Goal: Information Seeking & Learning: Find specific page/section

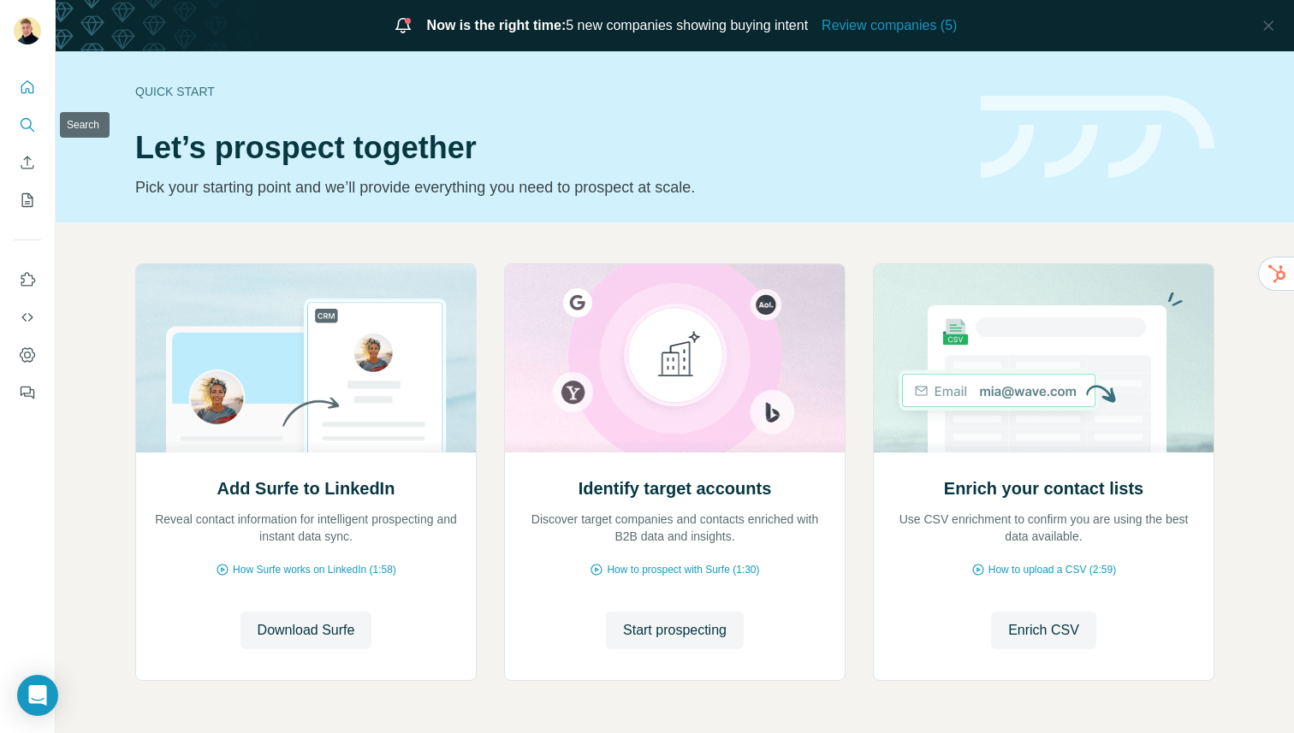
click at [29, 111] on button "Search" at bounding box center [27, 125] width 27 height 31
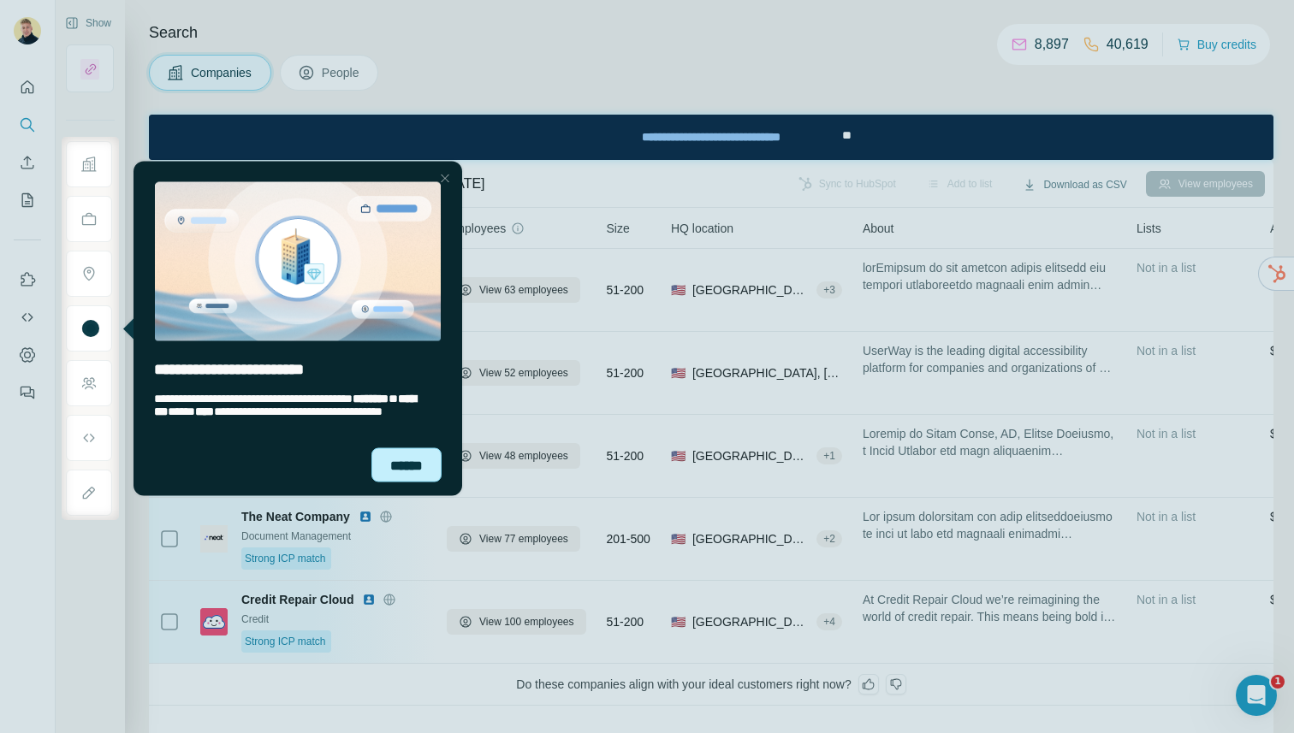
click at [394, 459] on div "******" at bounding box center [406, 465] width 70 height 34
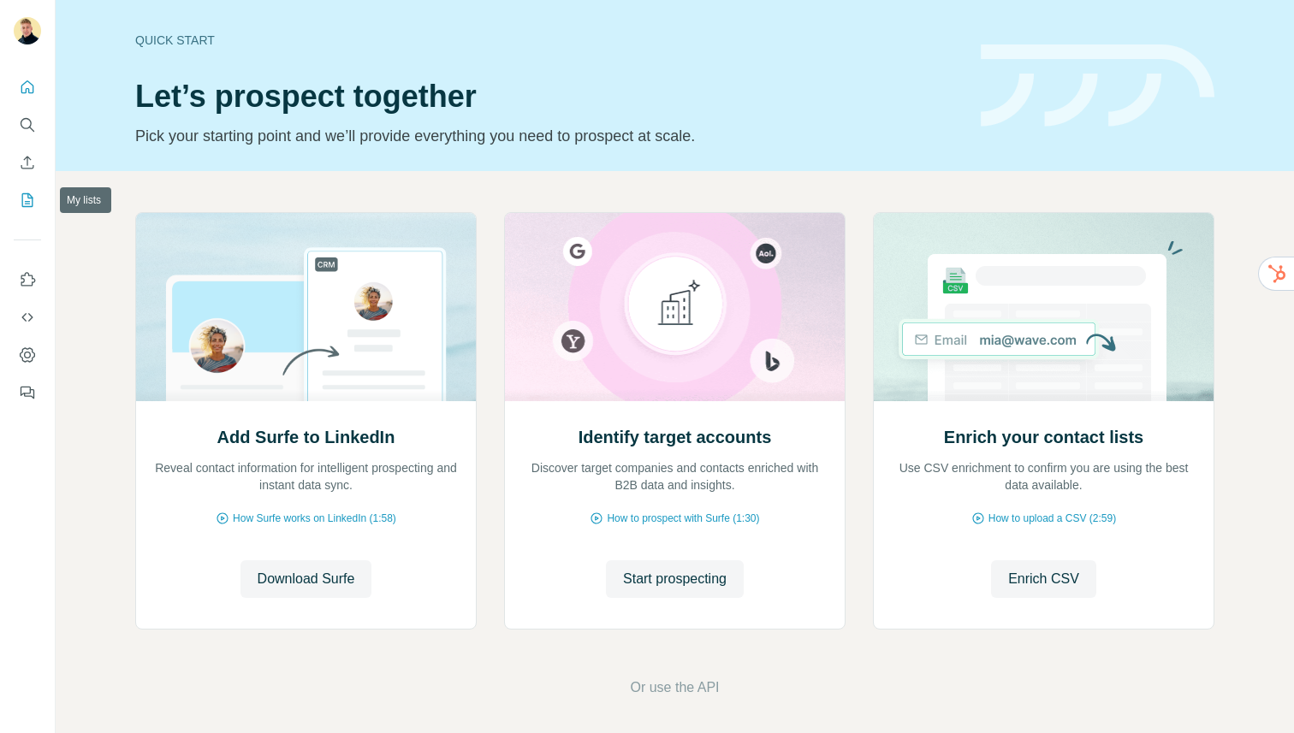
click at [29, 197] on icon "My lists" at bounding box center [27, 200] width 17 height 17
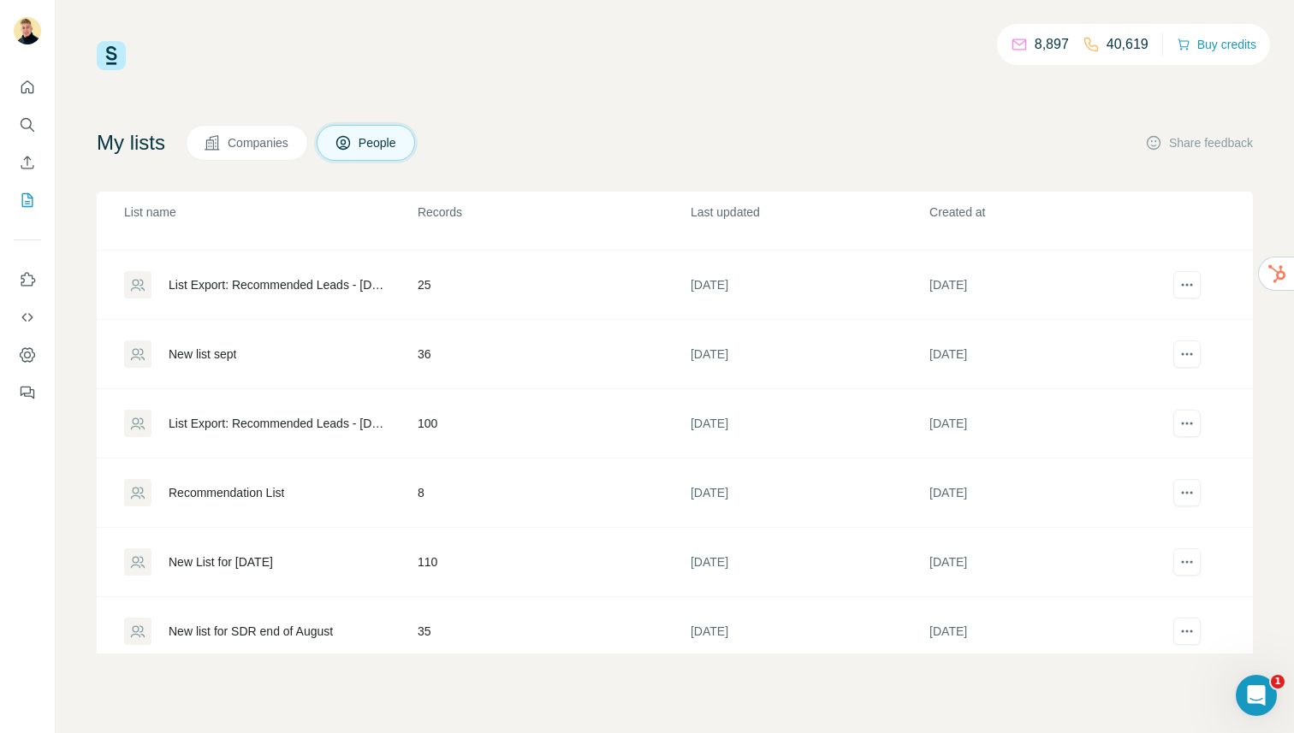
scroll to position [254, 0]
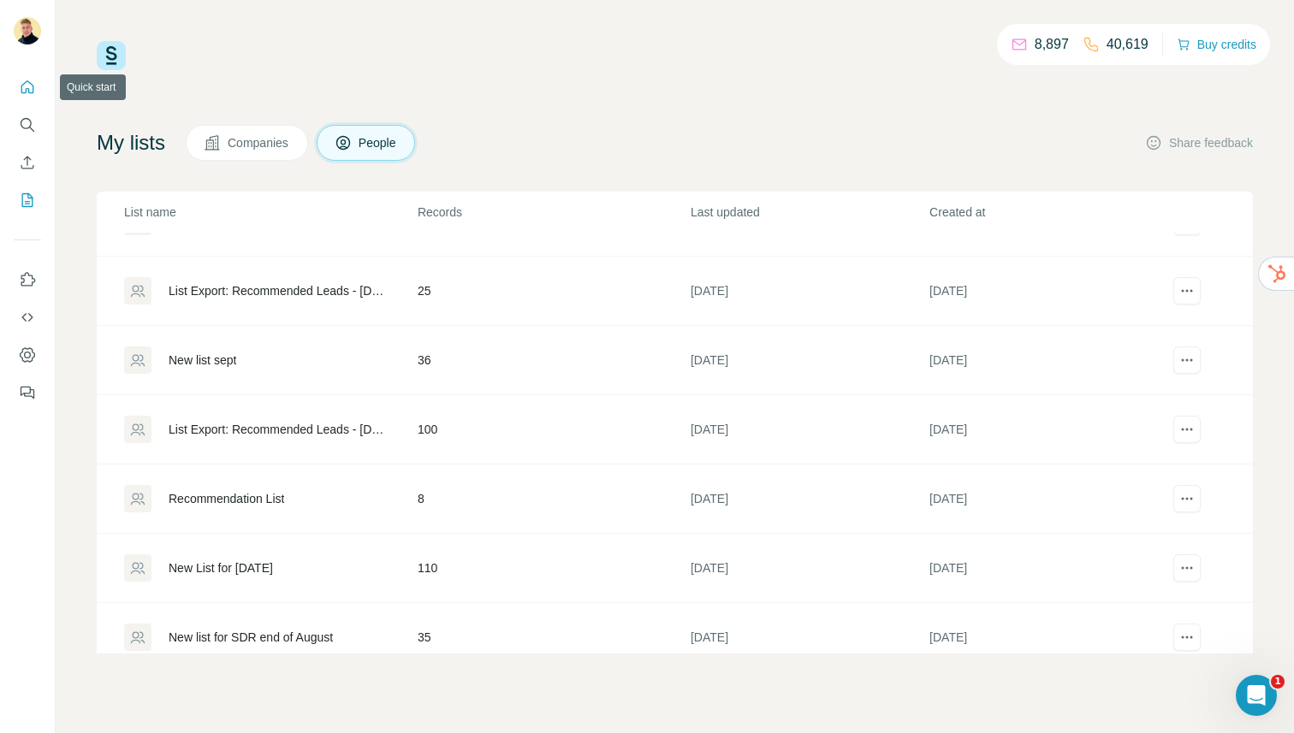
click at [29, 93] on icon "Quick start" at bounding box center [27, 87] width 17 height 17
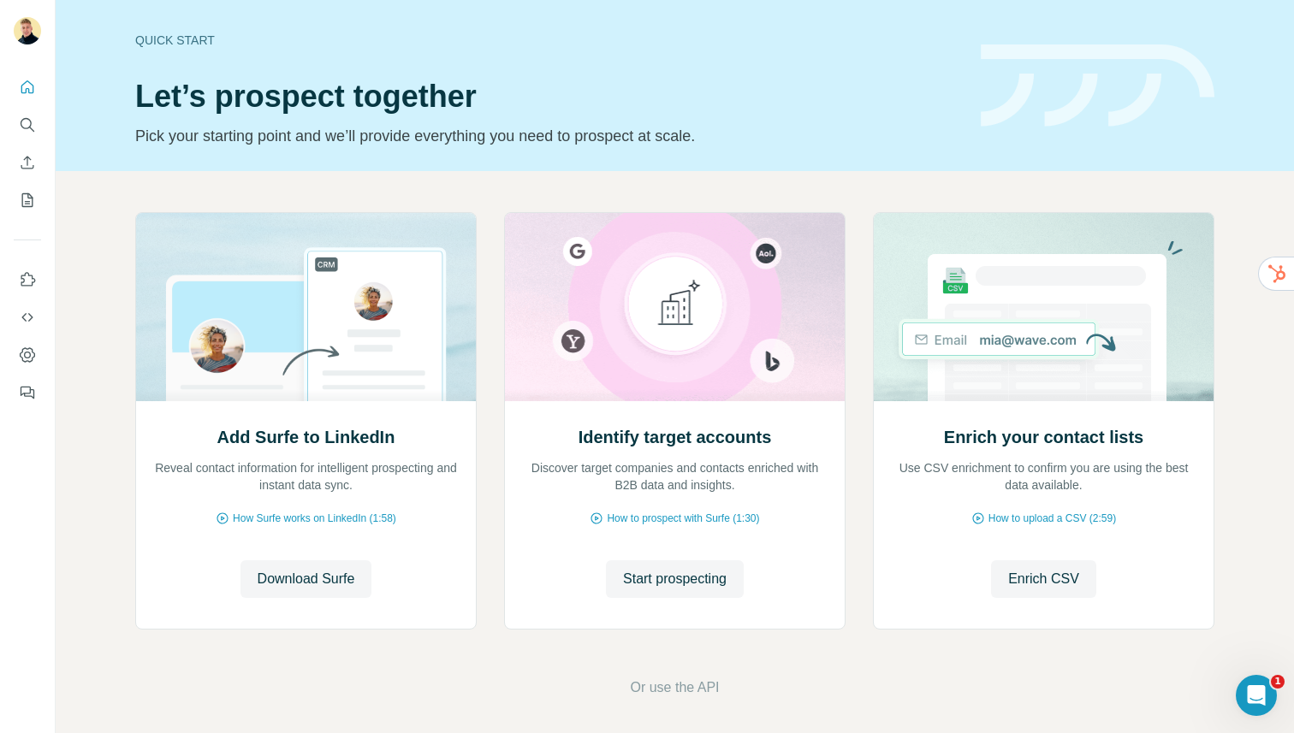
scroll to position [6, 0]
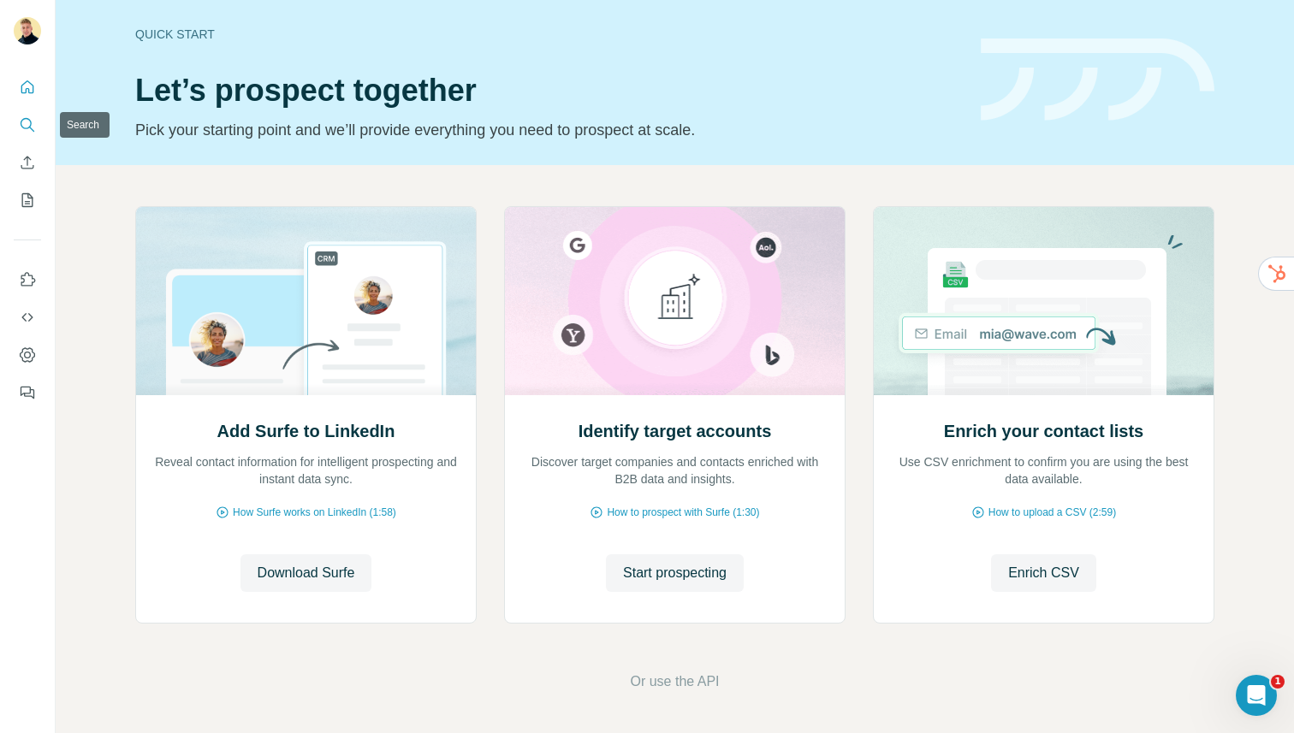
click at [19, 119] on icon "Search" at bounding box center [27, 124] width 17 height 17
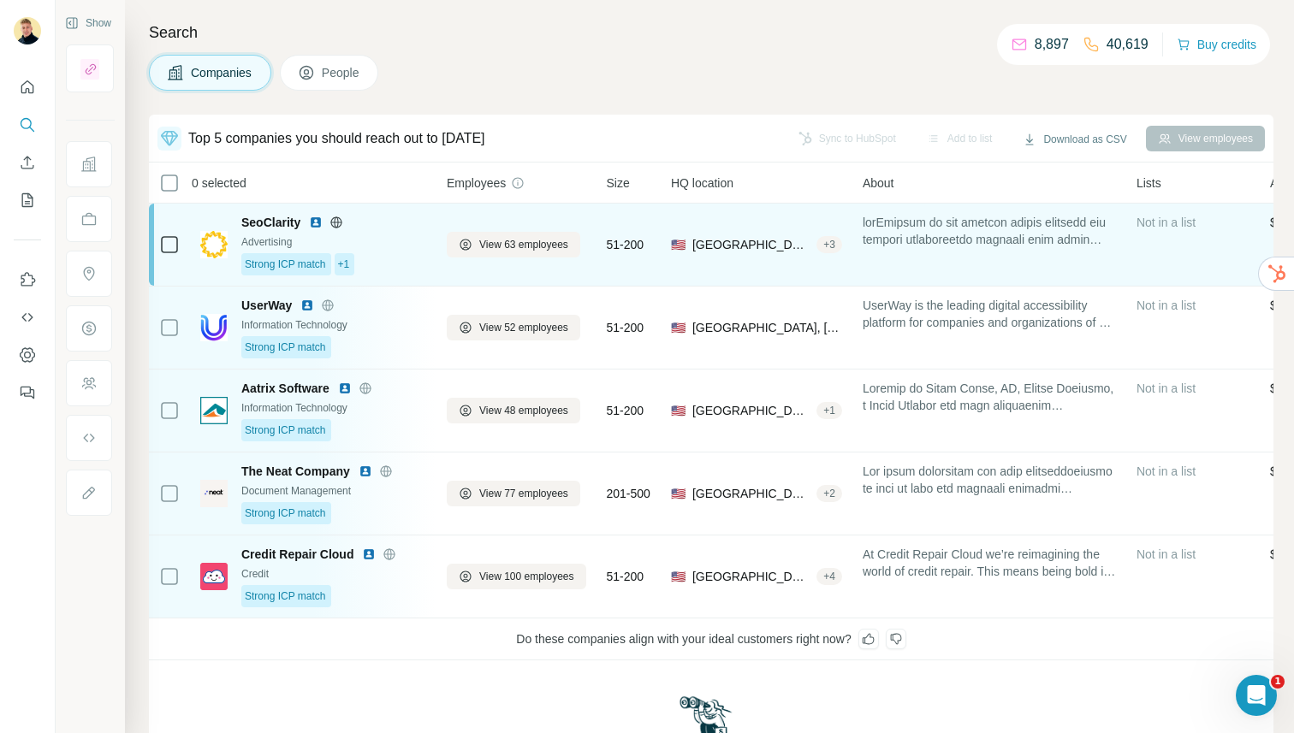
click at [895, 235] on span at bounding box center [989, 231] width 253 height 34
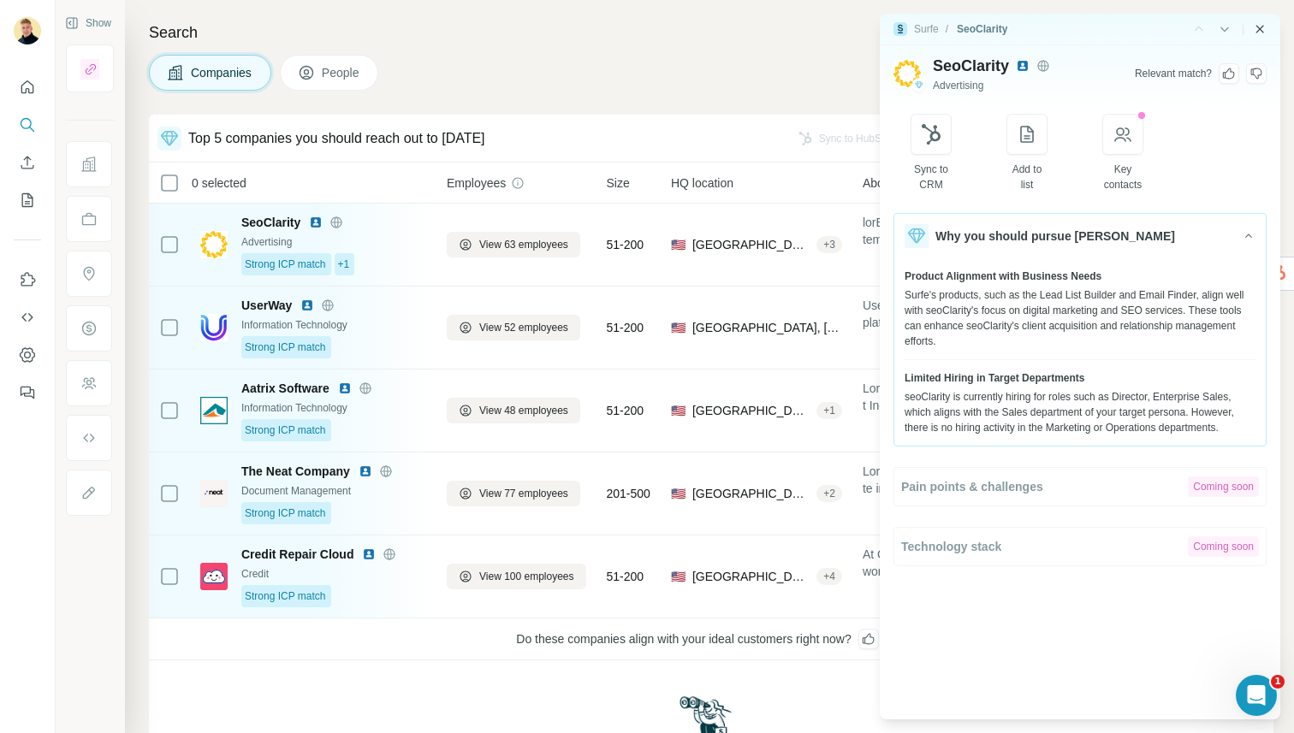
click at [1261, 27] on icon "Close side panel" at bounding box center [1260, 29] width 8 height 8
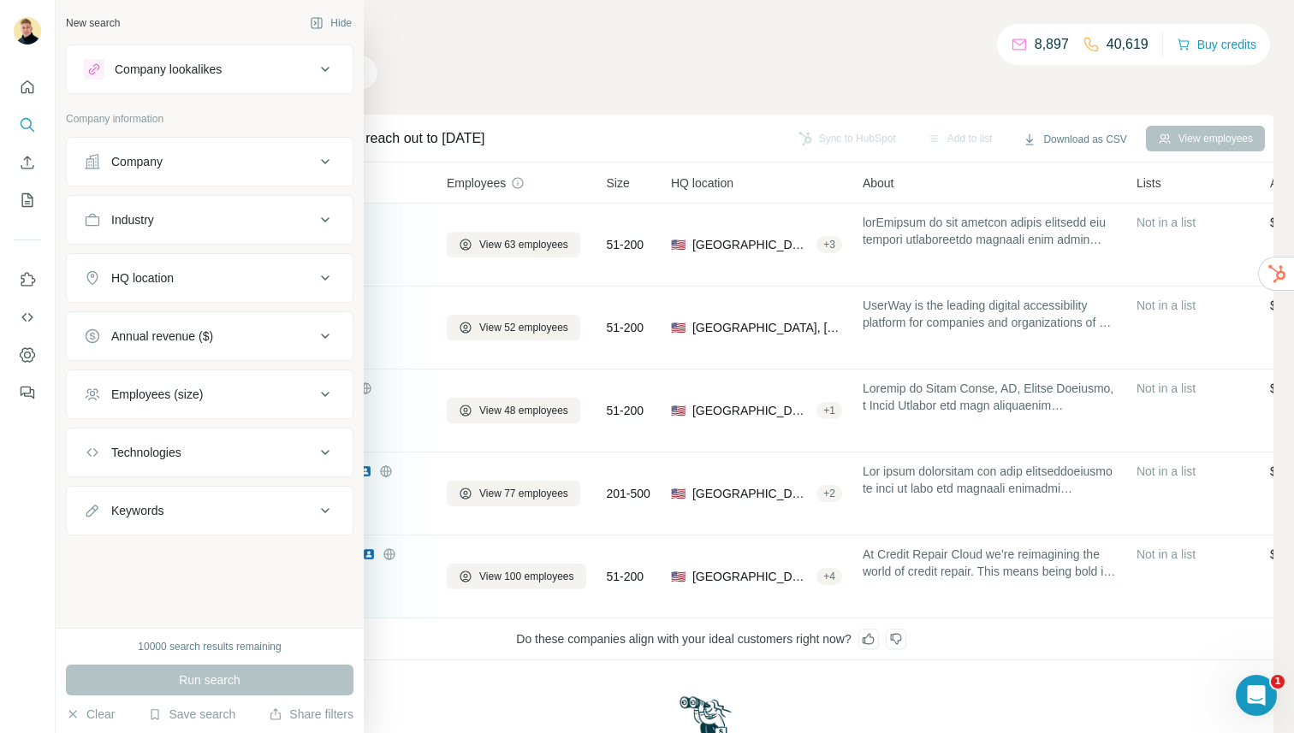
click at [226, 78] on div "Company lookalikes" at bounding box center [199, 69] width 231 height 21
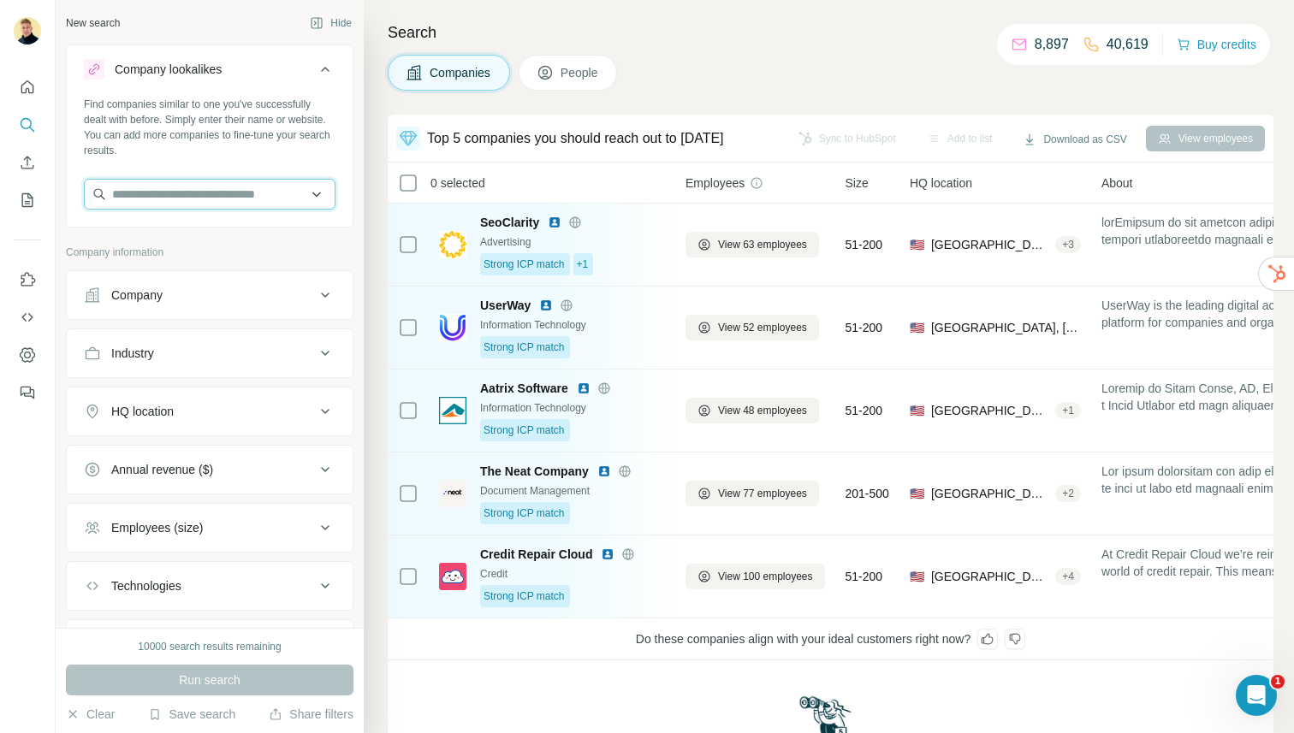
click at [172, 192] on input "text" at bounding box center [210, 194] width 252 height 31
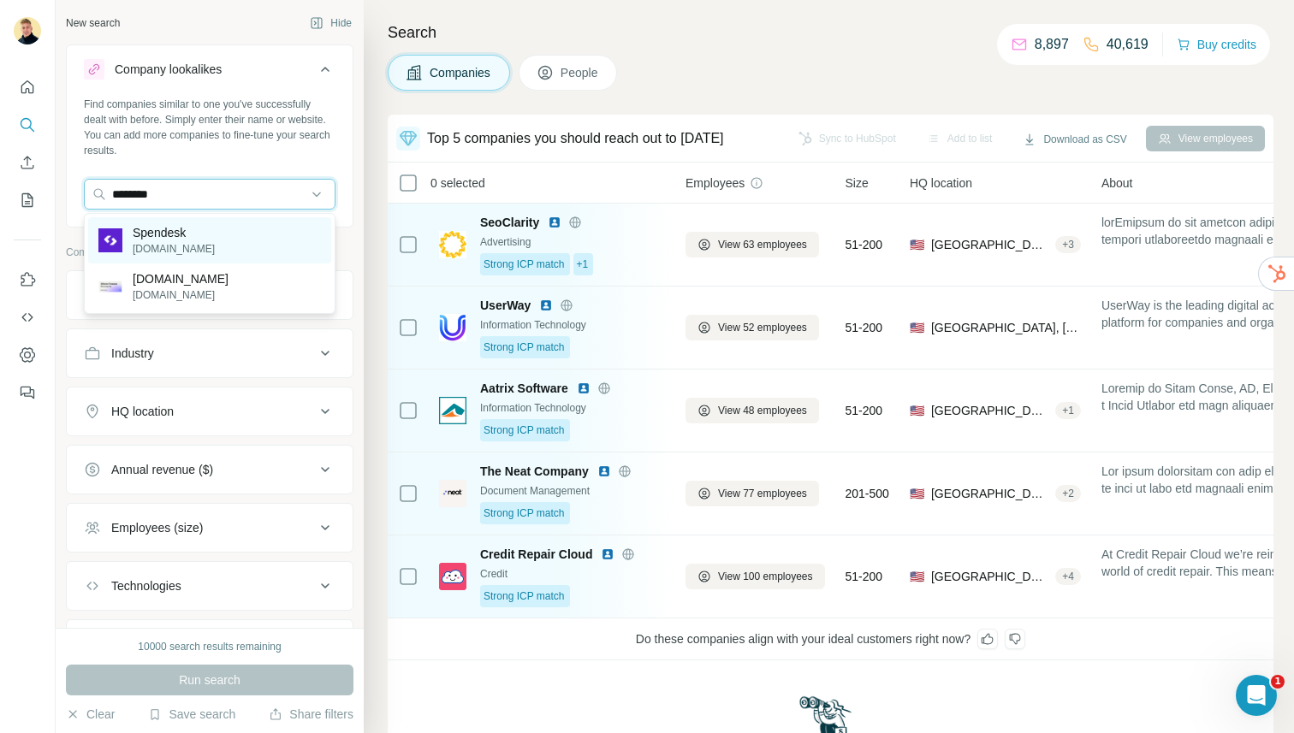
type input "********"
click at [199, 232] on p "Spendesk" at bounding box center [174, 232] width 82 height 17
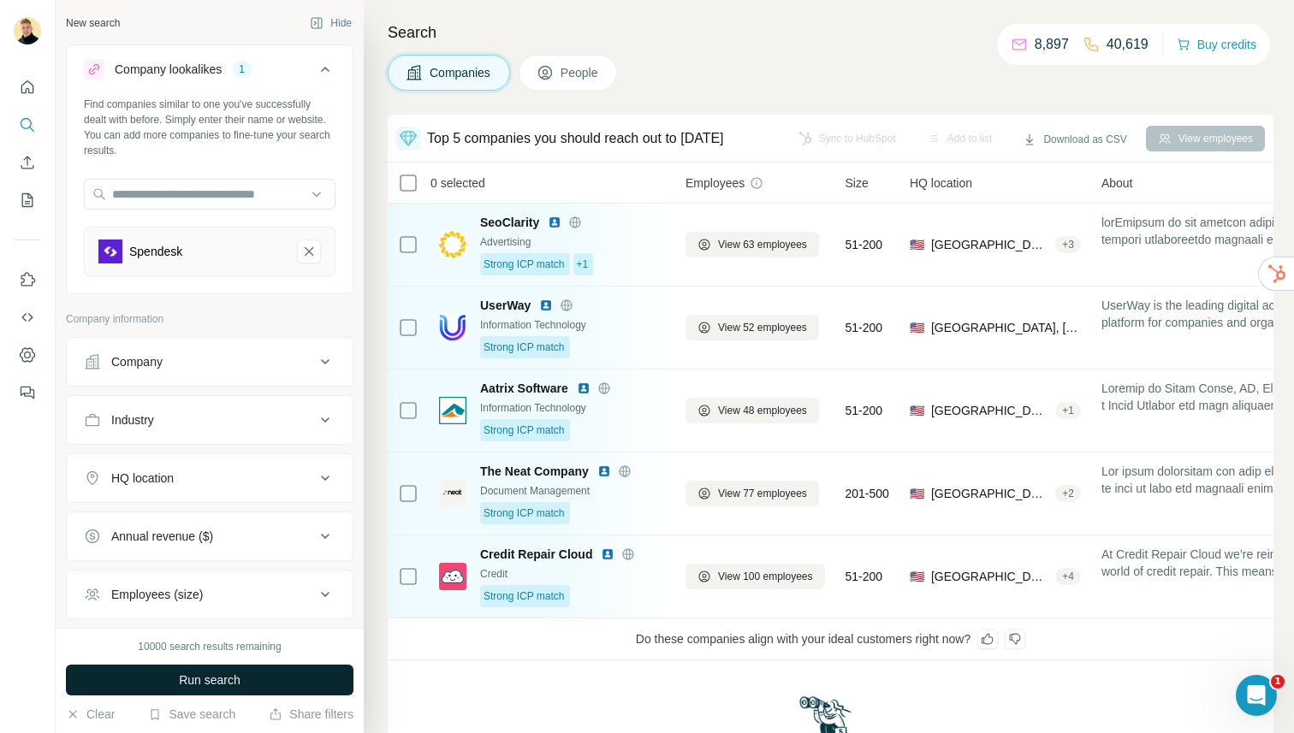
click at [231, 684] on span "Run search" at bounding box center [210, 680] width 62 height 17
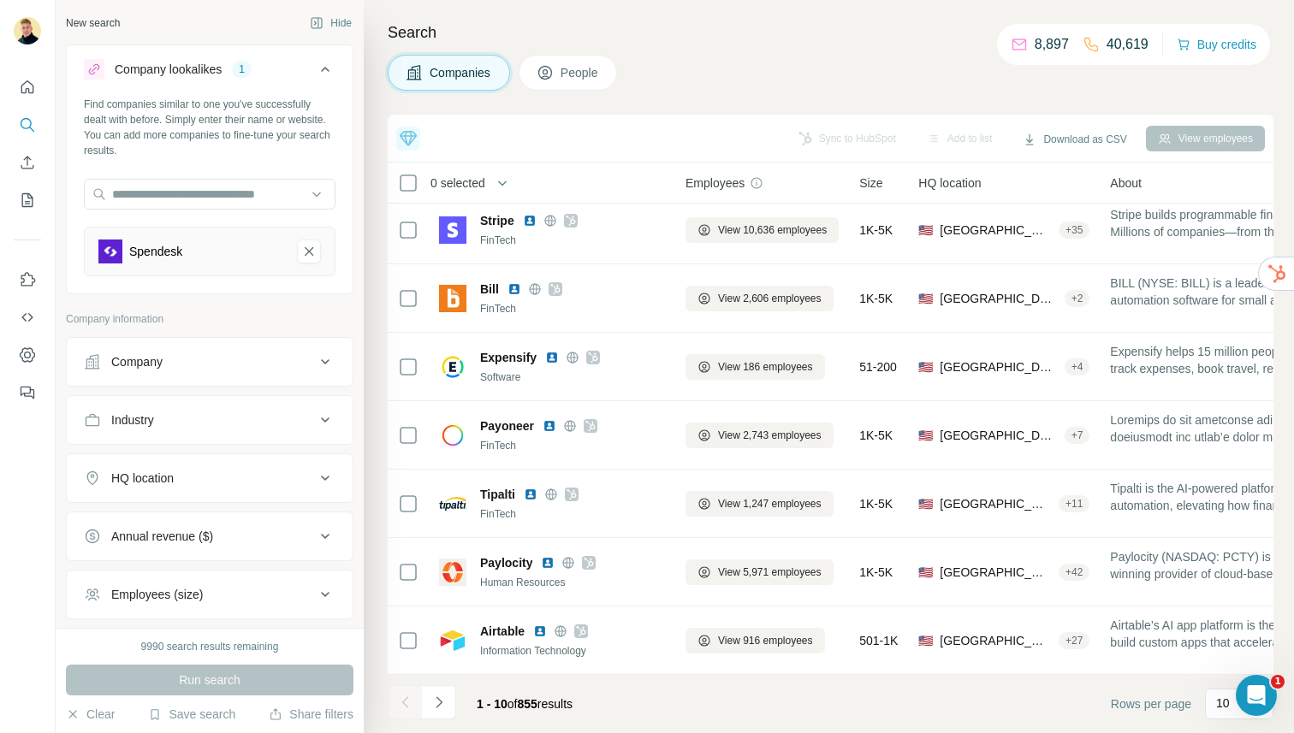
scroll to position [213, 0]
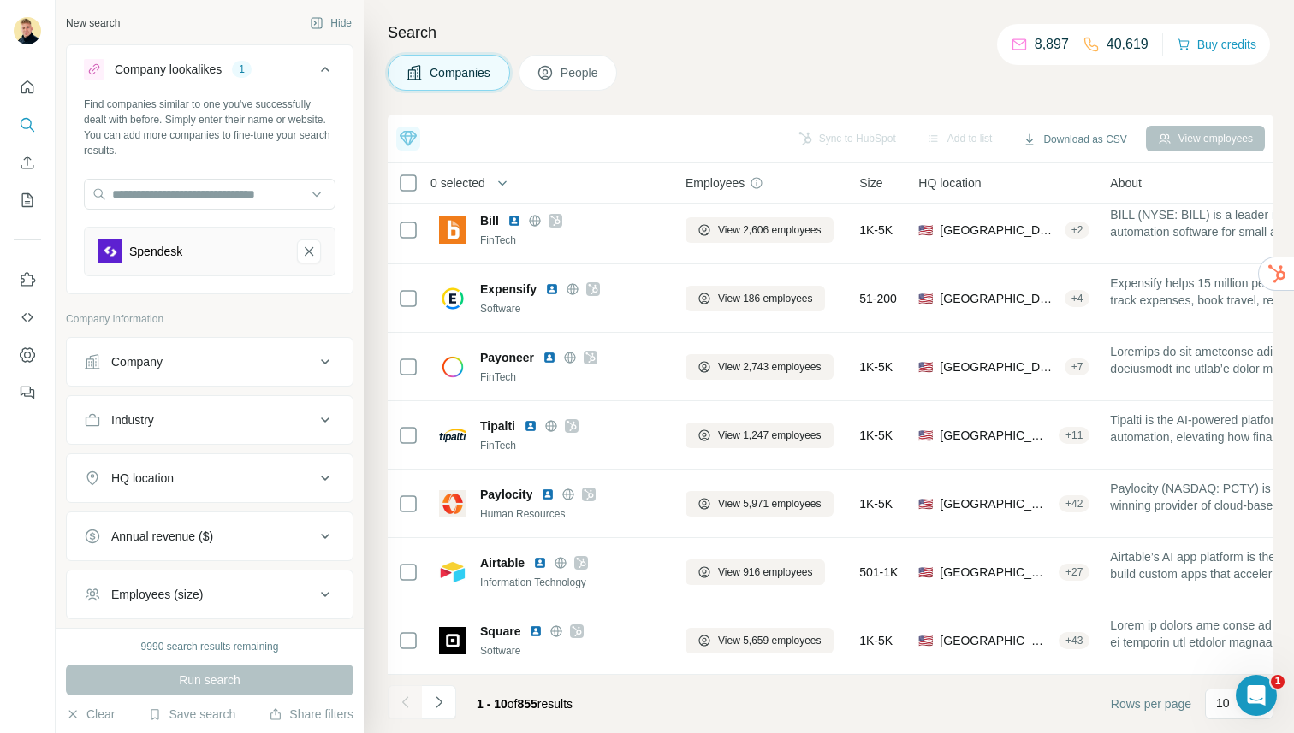
click at [589, 74] on span "People" at bounding box center [579, 72] width 39 height 17
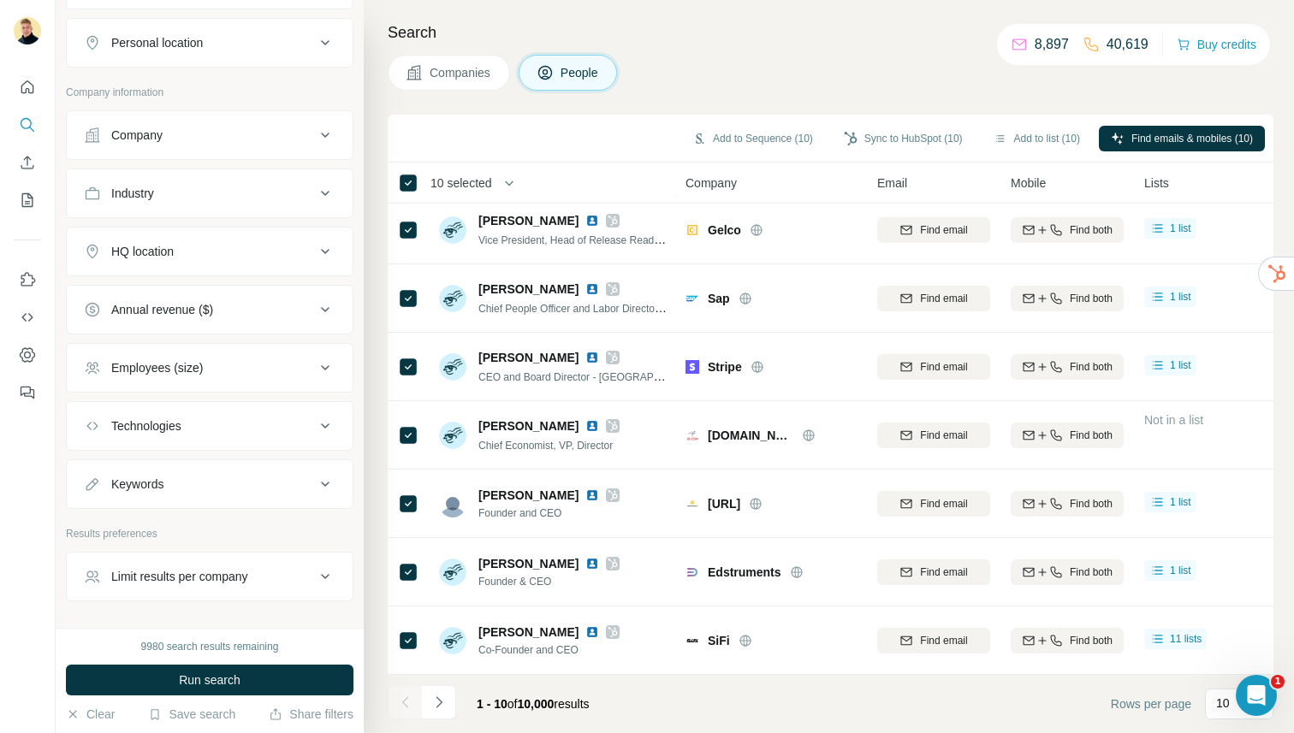
scroll to position [486, 0]
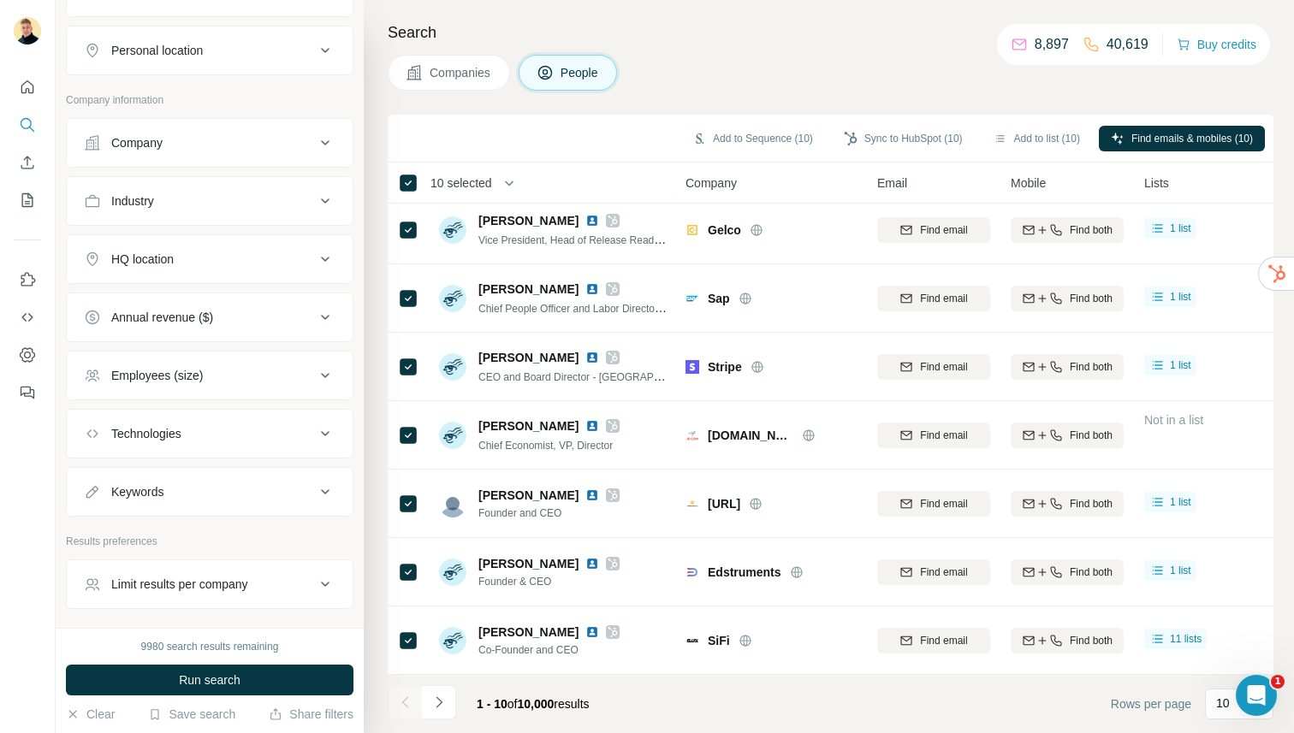
click at [269, 381] on div "Employees (size)" at bounding box center [199, 375] width 231 height 17
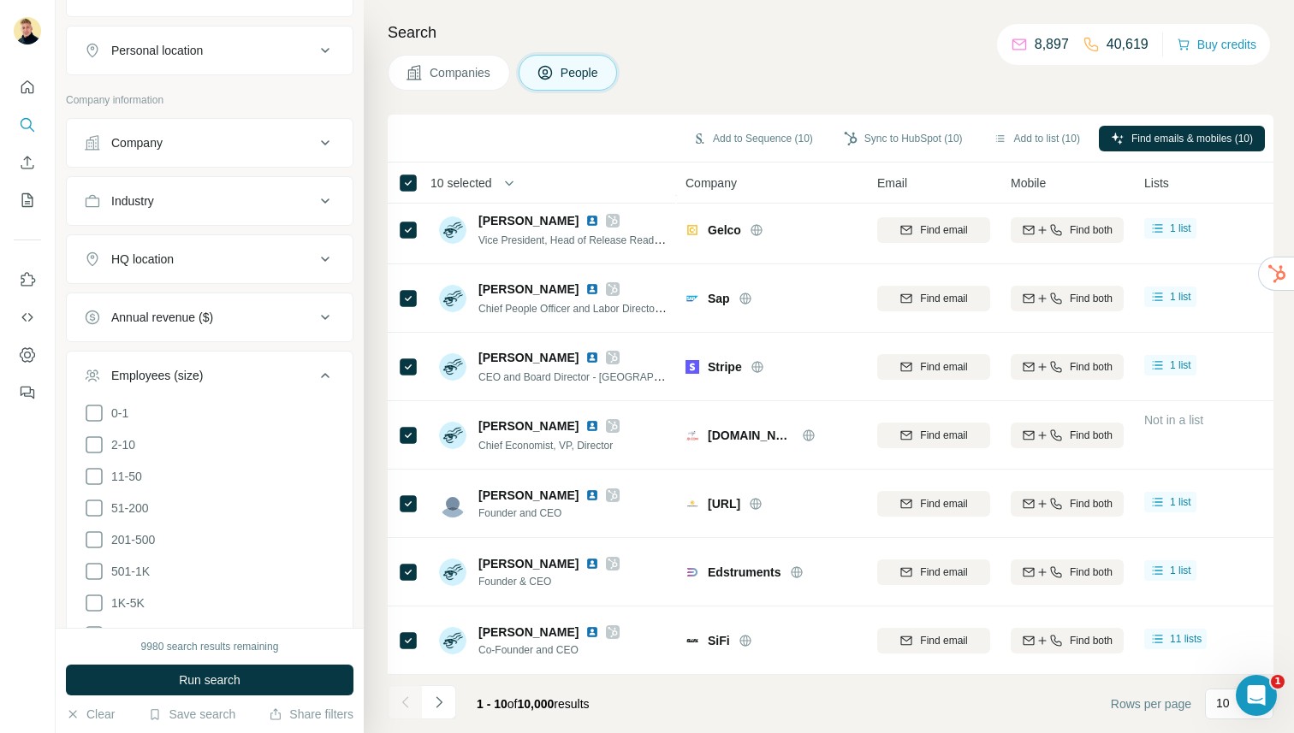
click at [269, 381] on div "Employees (size)" at bounding box center [199, 375] width 231 height 17
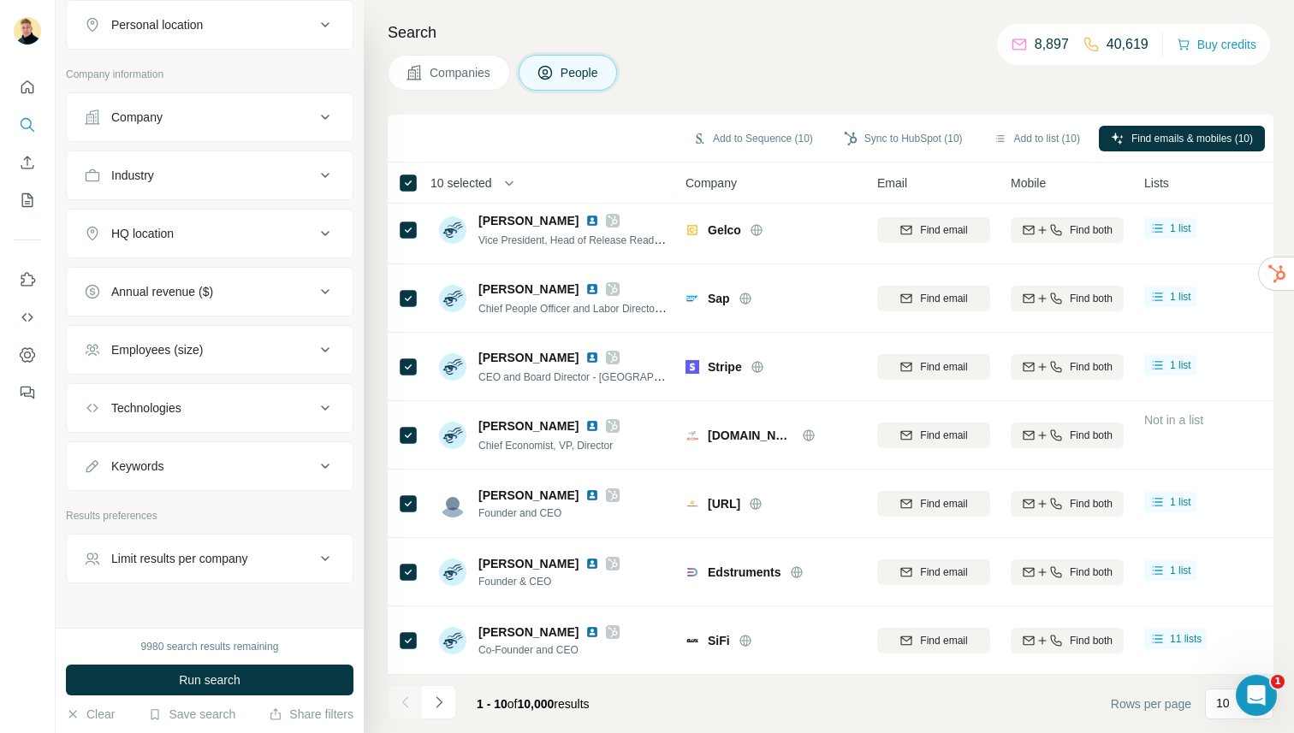
scroll to position [533, 0]
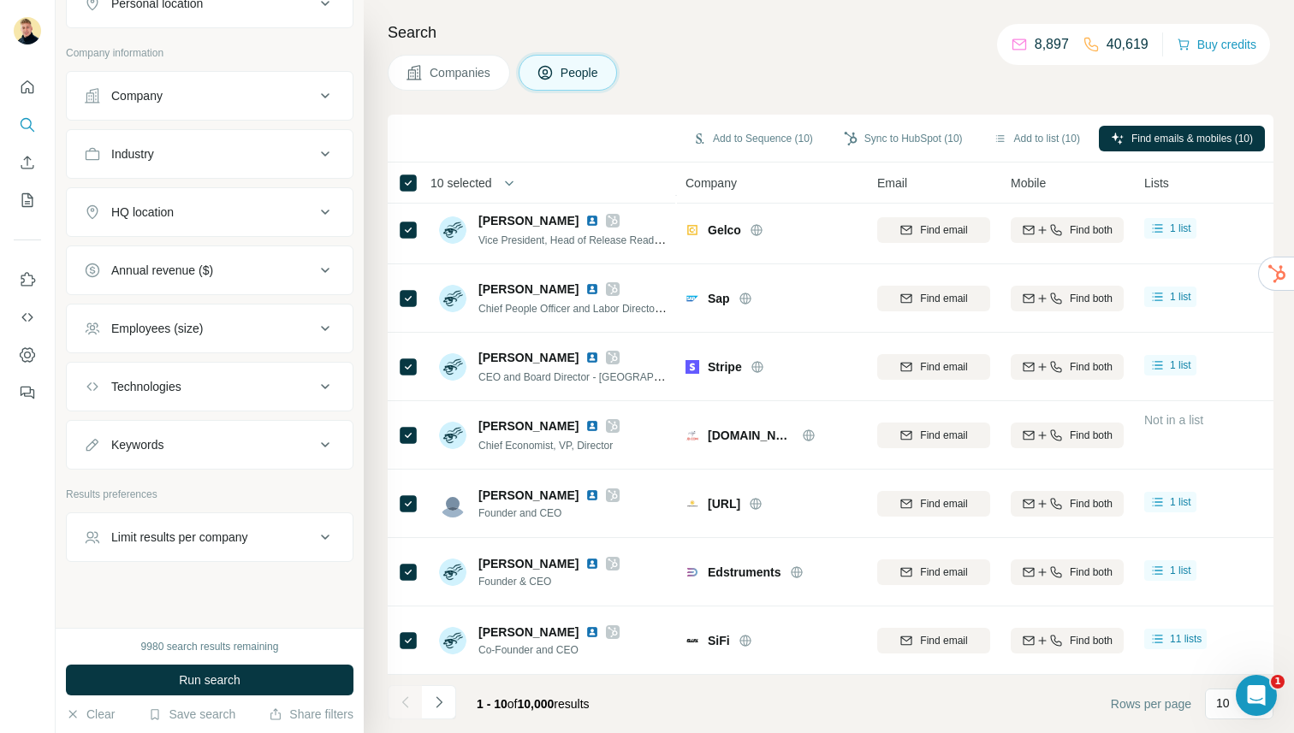
click at [228, 388] on div "Technologies" at bounding box center [199, 386] width 231 height 17
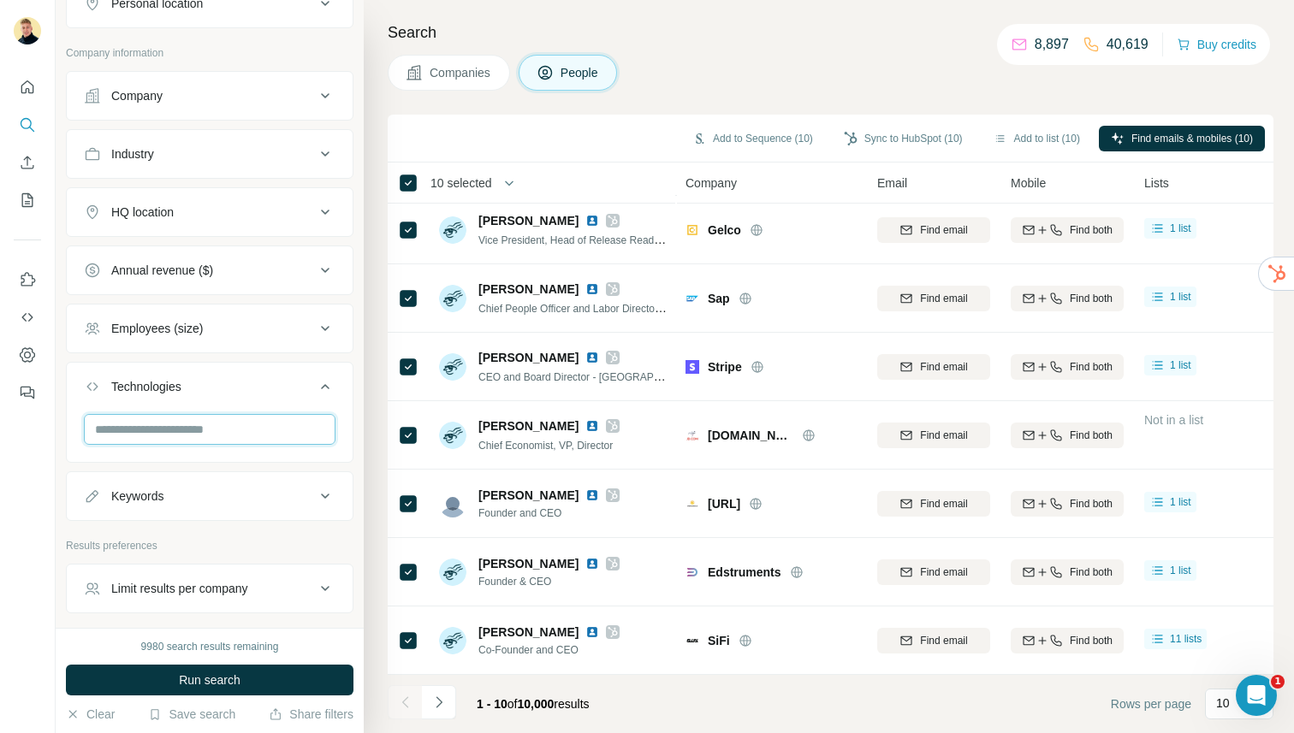
click at [241, 433] on input "text" at bounding box center [210, 429] width 252 height 31
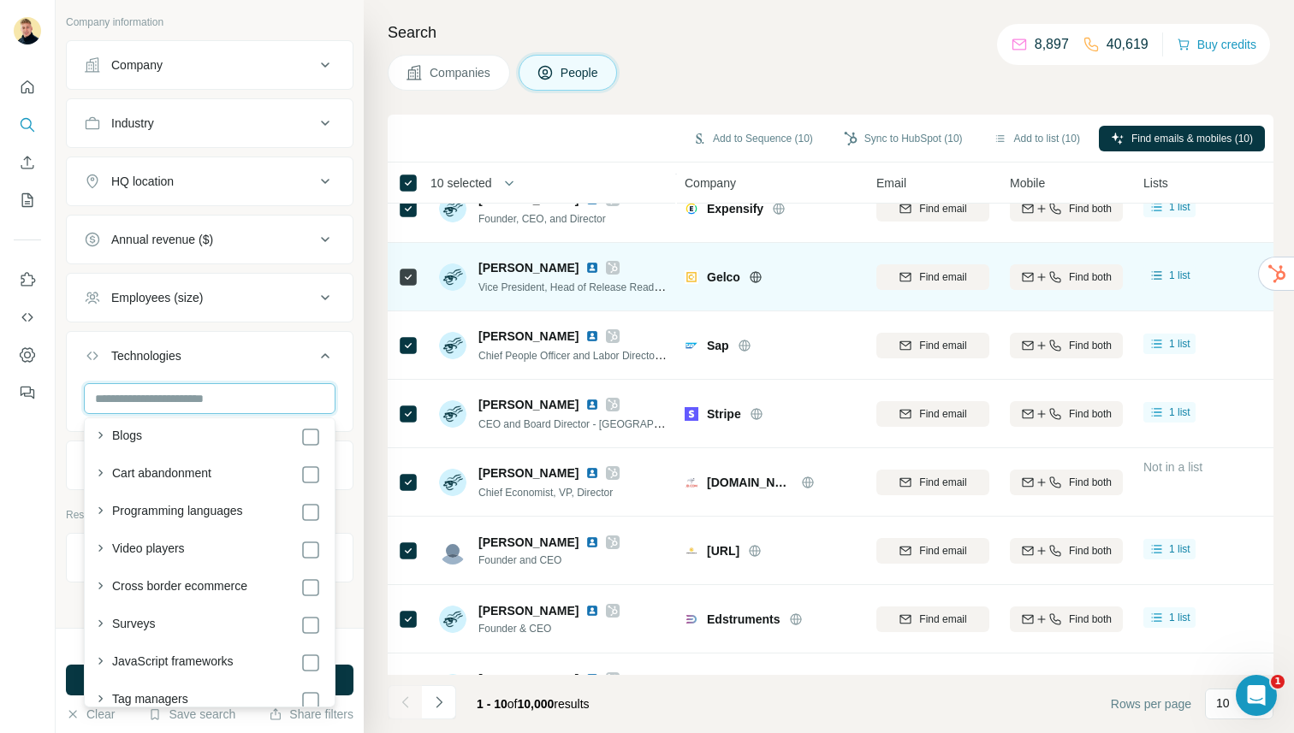
scroll to position [0, 1]
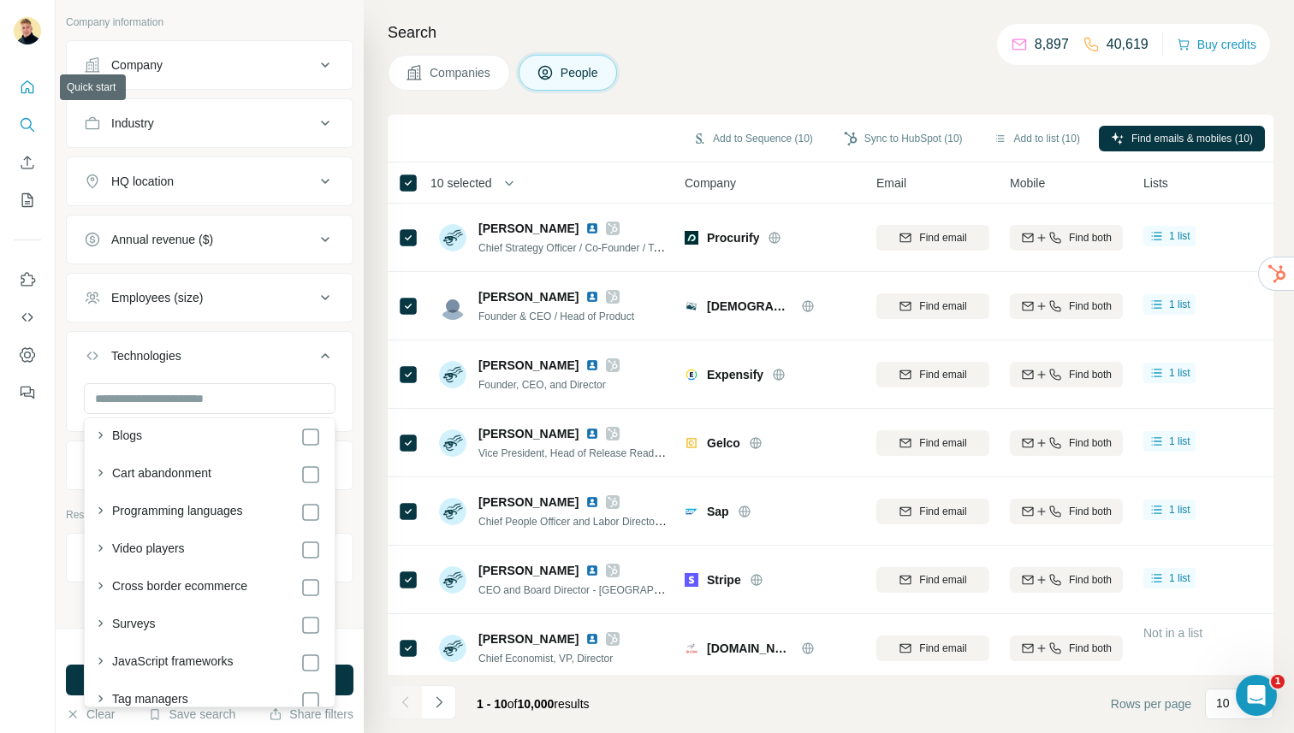
click at [35, 74] on button "Quick start" at bounding box center [27, 87] width 27 height 31
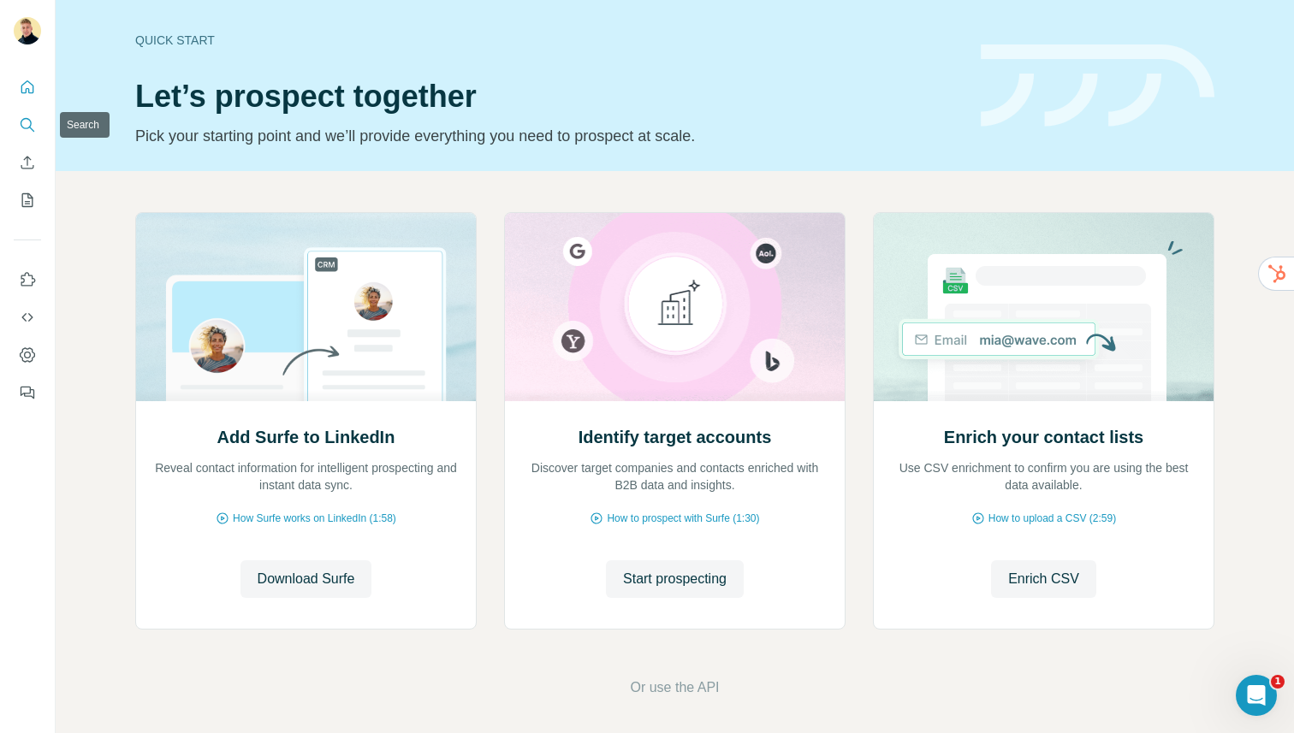
click at [25, 134] on button "Search" at bounding box center [27, 125] width 27 height 31
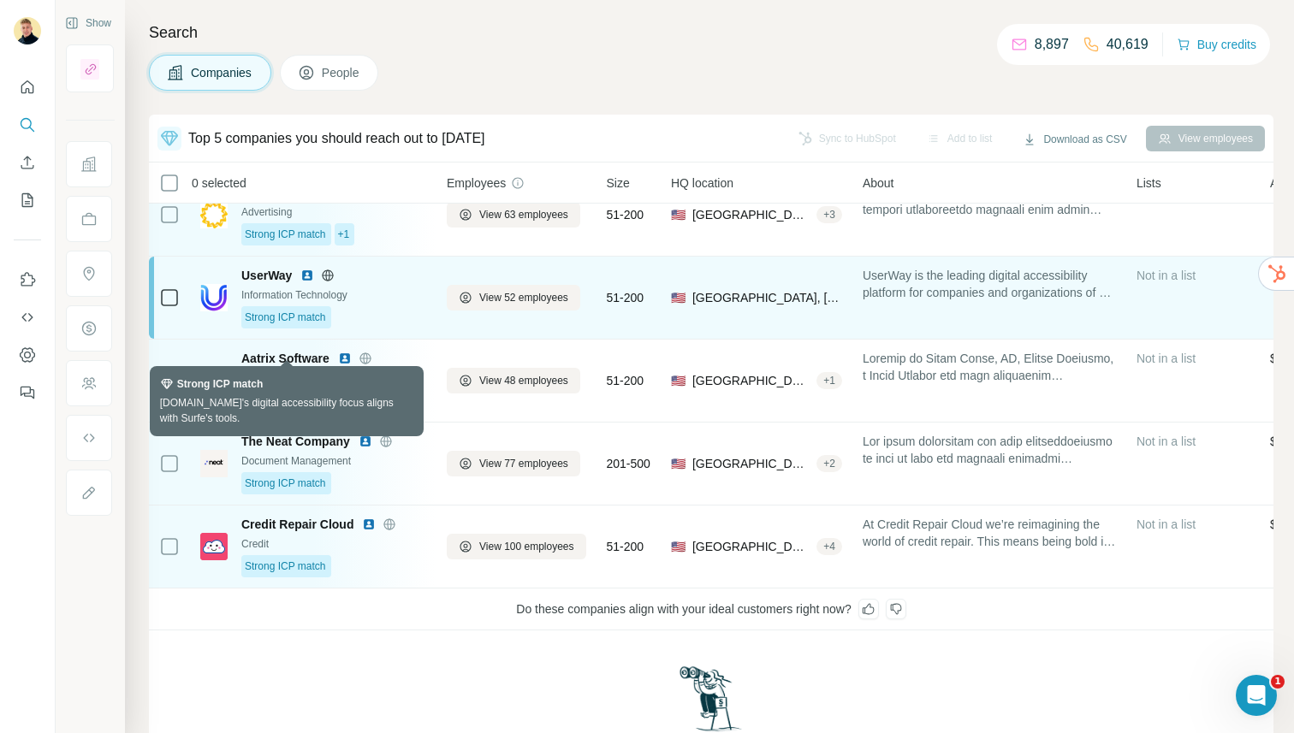
scroll to position [35, 0]
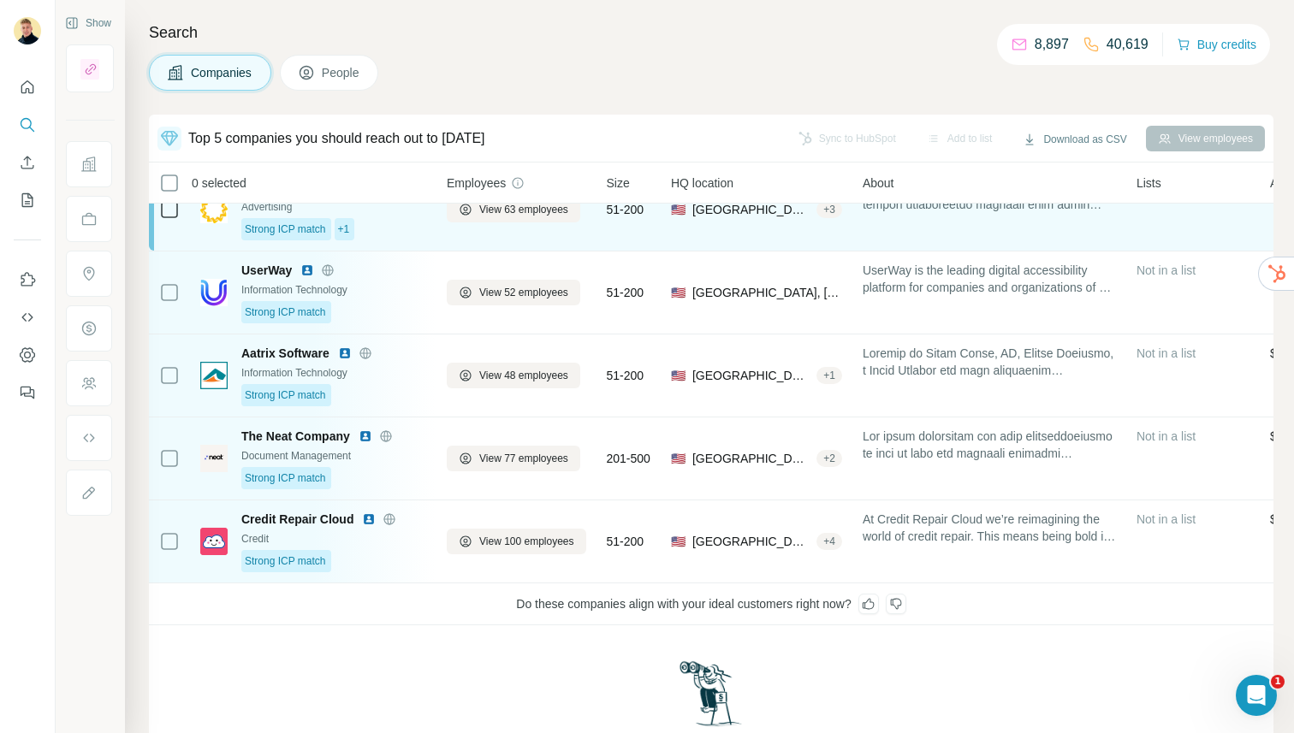
click at [394, 219] on div "Strong ICP match +1" at bounding box center [333, 229] width 185 height 22
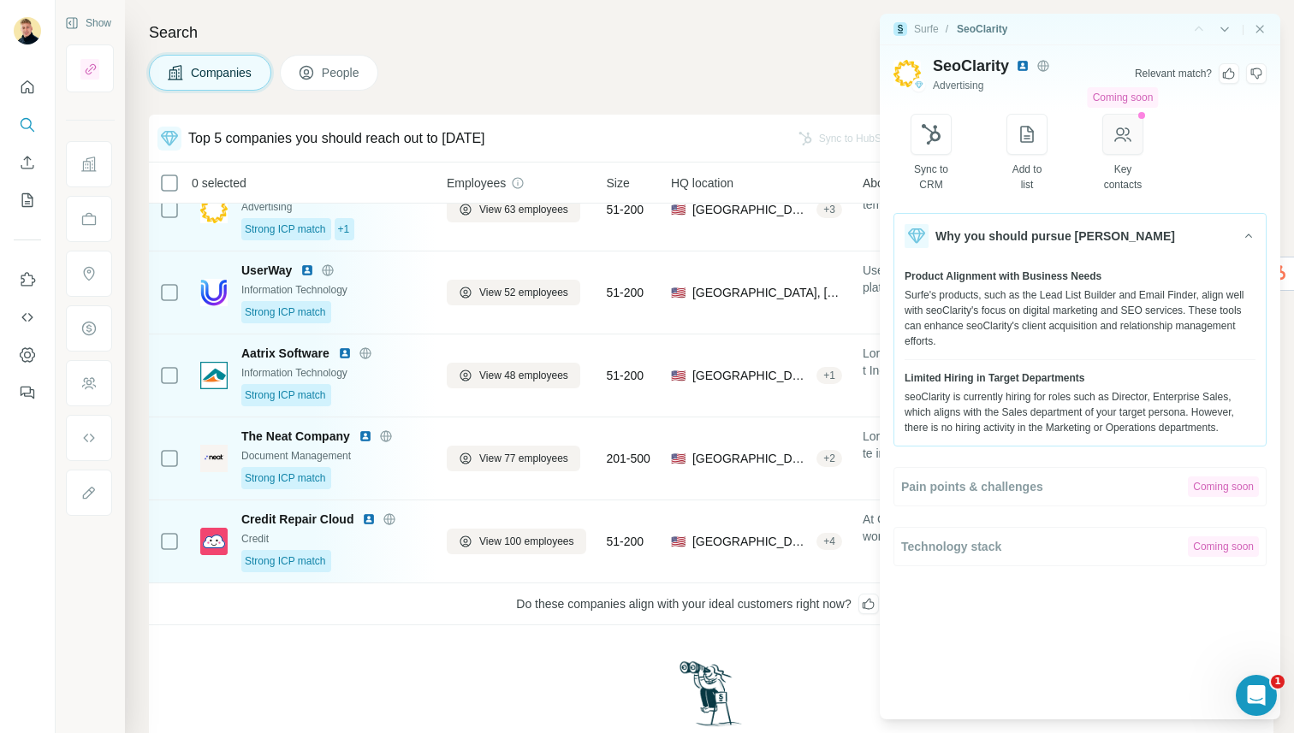
click at [1125, 139] on icon "button" at bounding box center [1122, 134] width 21 height 21
click at [1106, 127] on button "button" at bounding box center [1122, 134] width 41 height 41
click at [1030, 127] on icon "button" at bounding box center [1027, 134] width 14 height 17
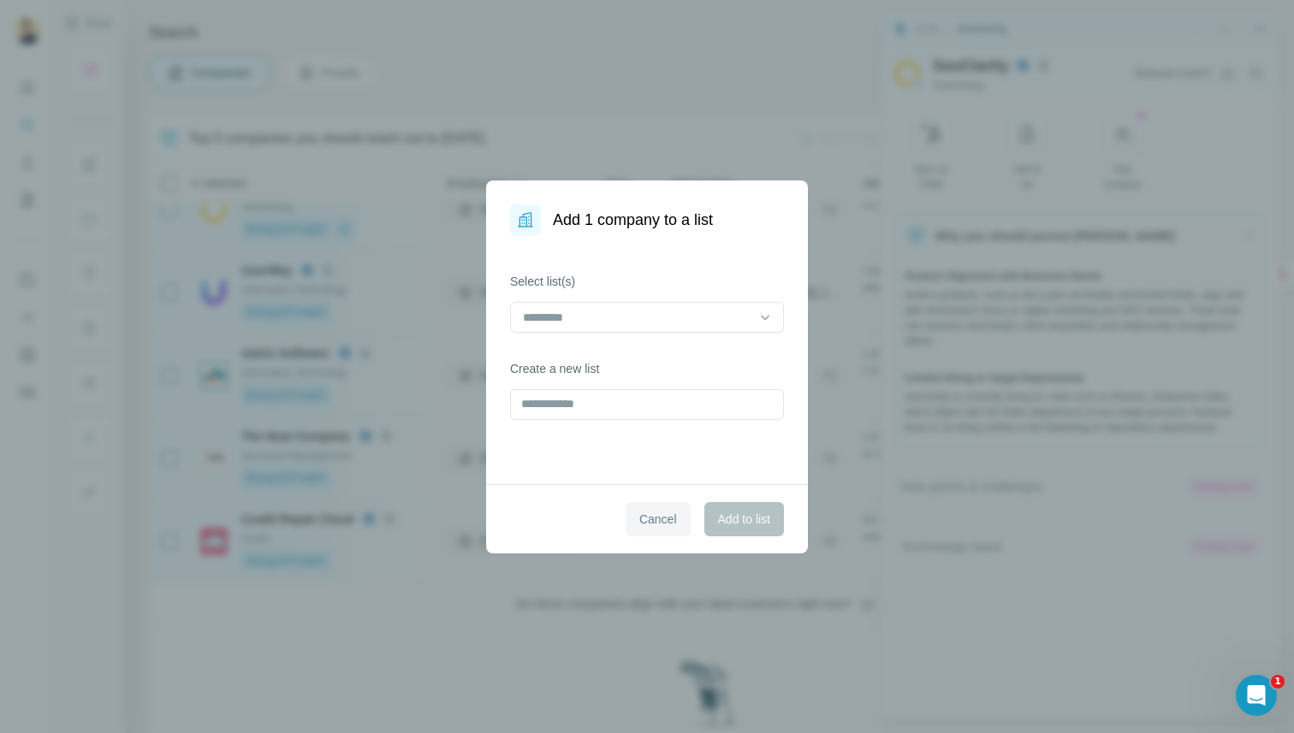
click at [648, 524] on span "Cancel" at bounding box center [658, 519] width 38 height 17
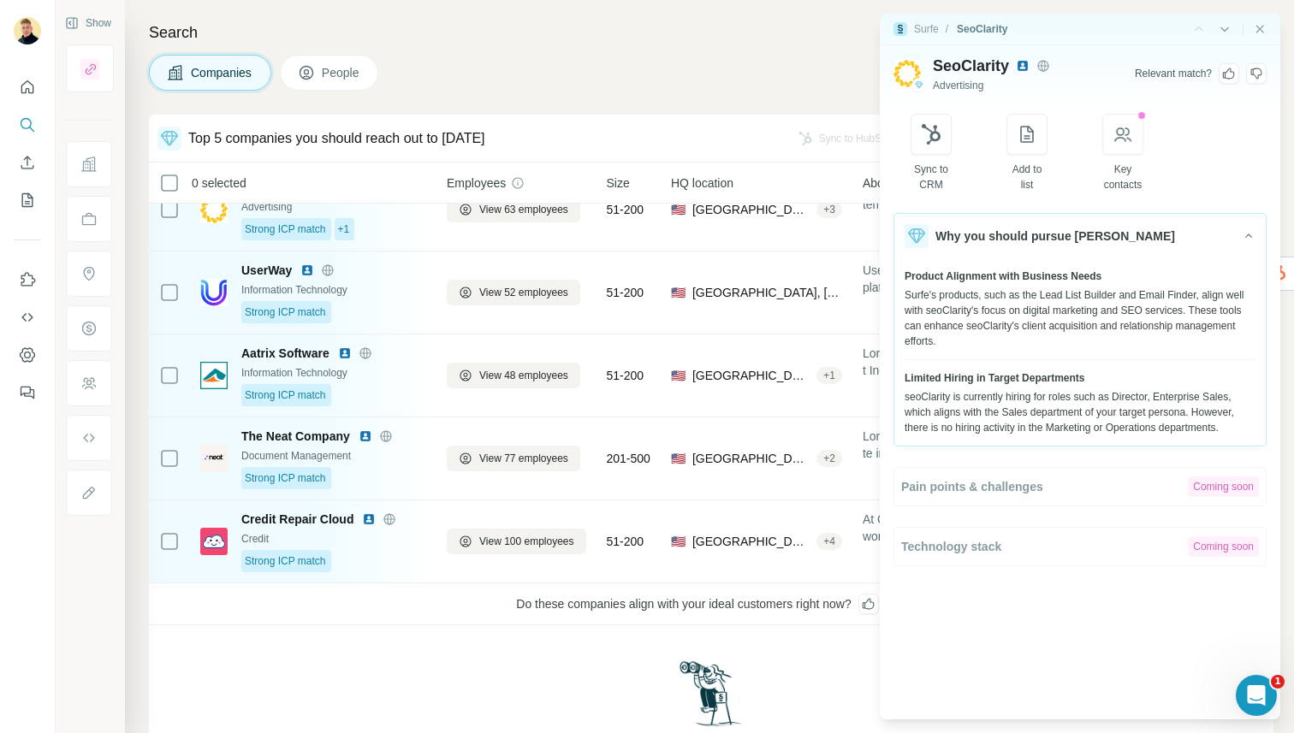
click at [1021, 65] on img at bounding box center [1023, 66] width 14 height 14
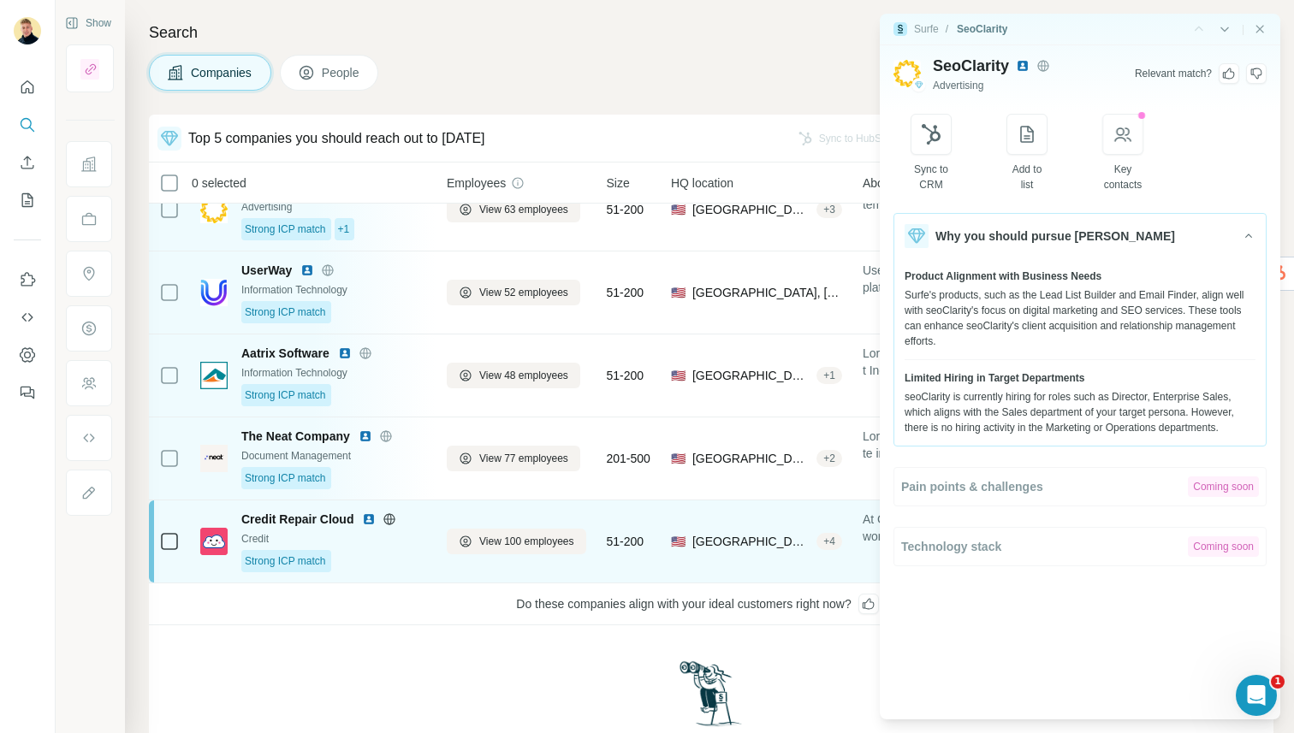
click at [311, 517] on span "Credit Repair Cloud" at bounding box center [297, 519] width 112 height 17
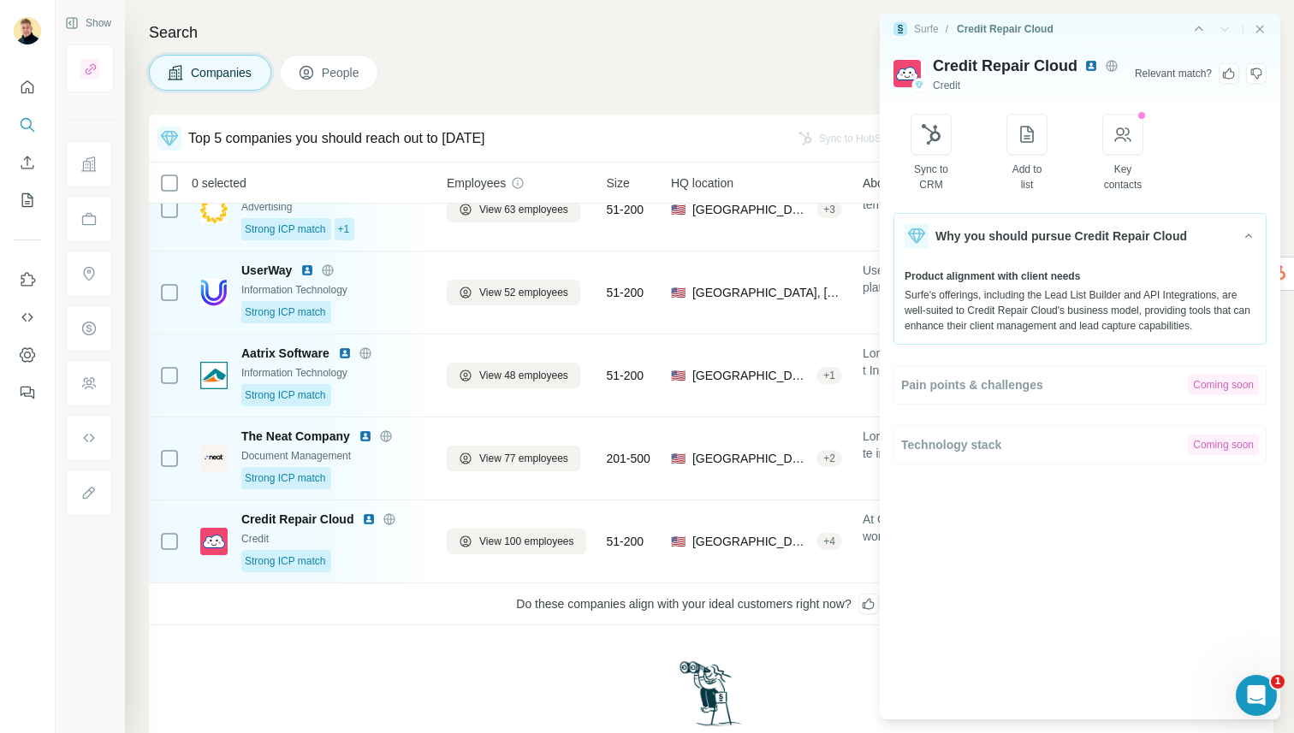
click at [1085, 64] on img at bounding box center [1091, 66] width 14 height 14
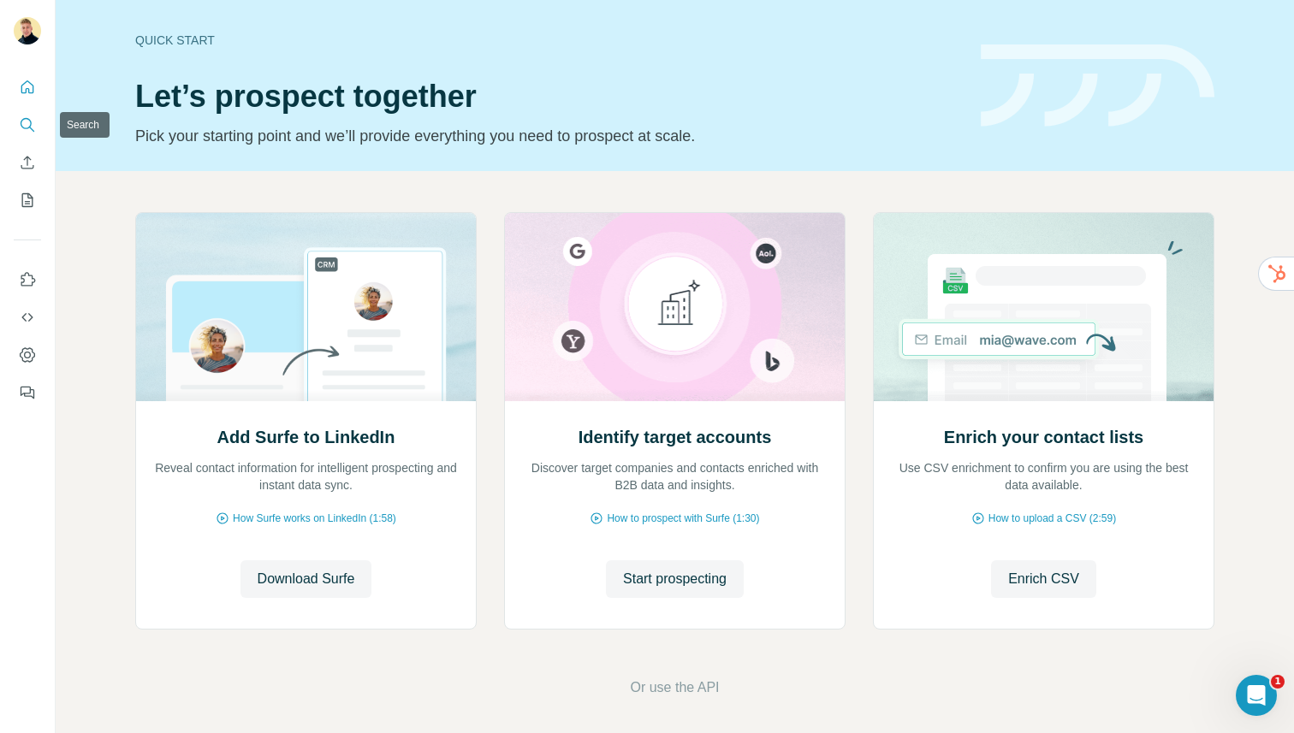
click at [20, 128] on icon "Search" at bounding box center [27, 124] width 17 height 17
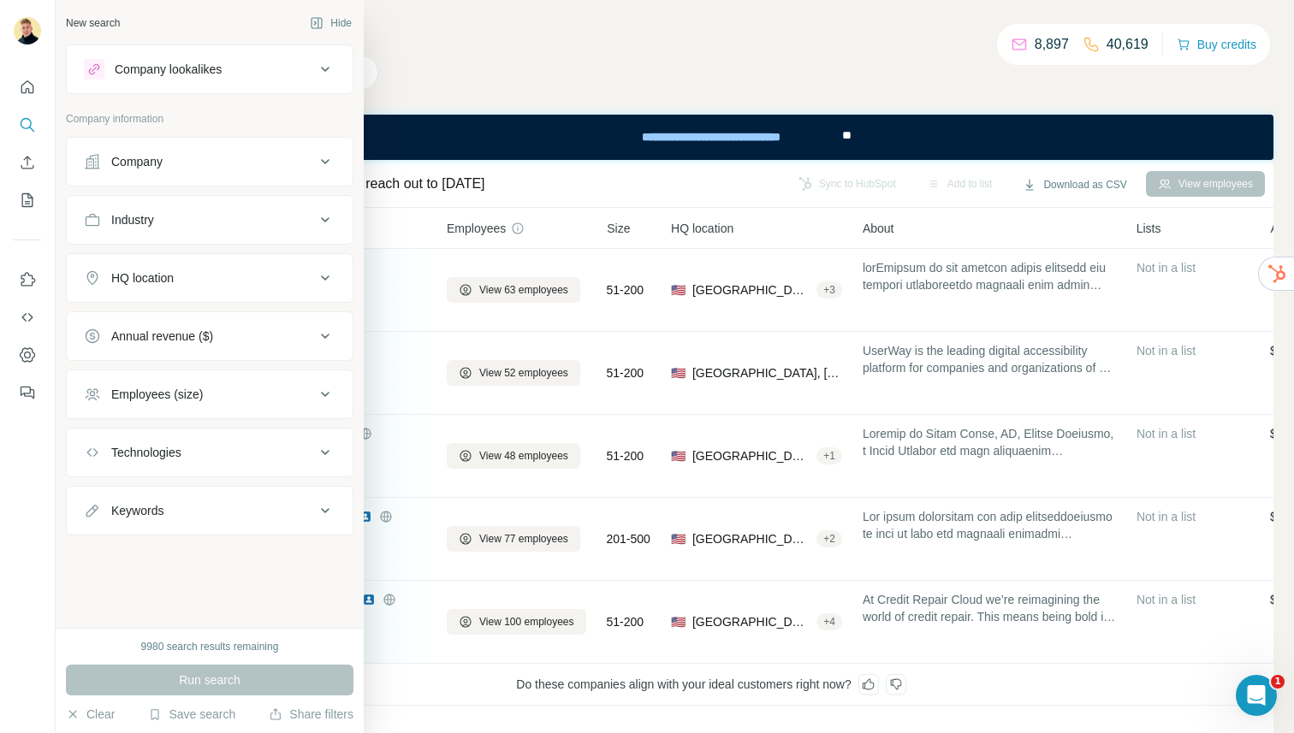
click at [110, 164] on div "Company" at bounding box center [199, 161] width 231 height 17
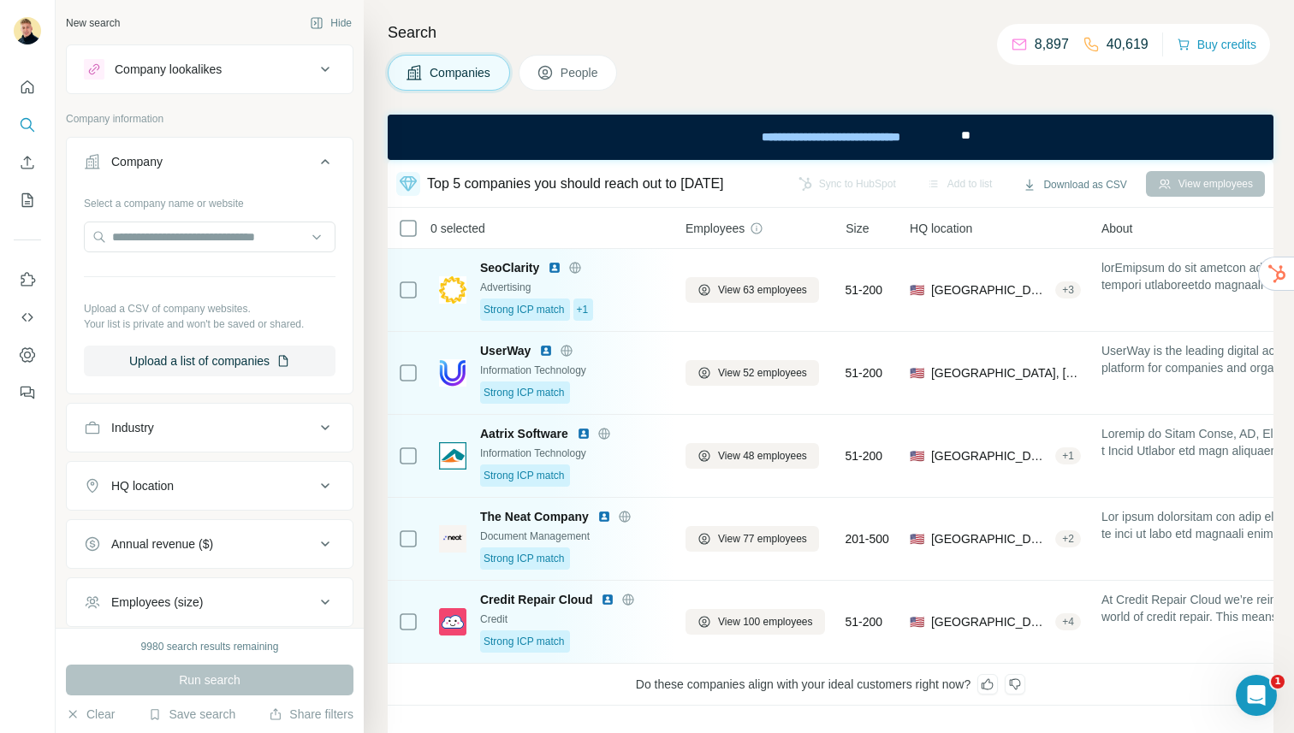
click at [183, 82] on button "Company lookalikes" at bounding box center [210, 69] width 286 height 41
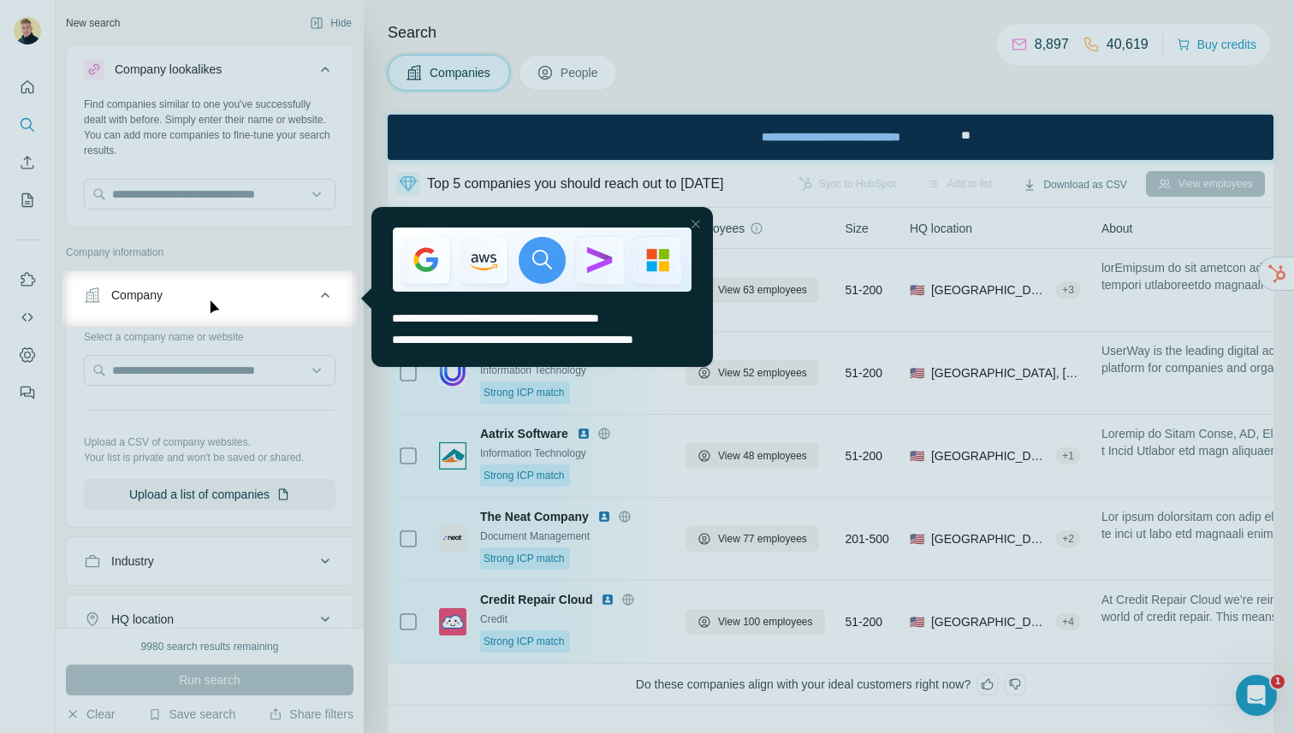
click at [596, 90] on div at bounding box center [647, 135] width 1294 height 270
click at [697, 220] on div "Close Step" at bounding box center [695, 224] width 21 height 21
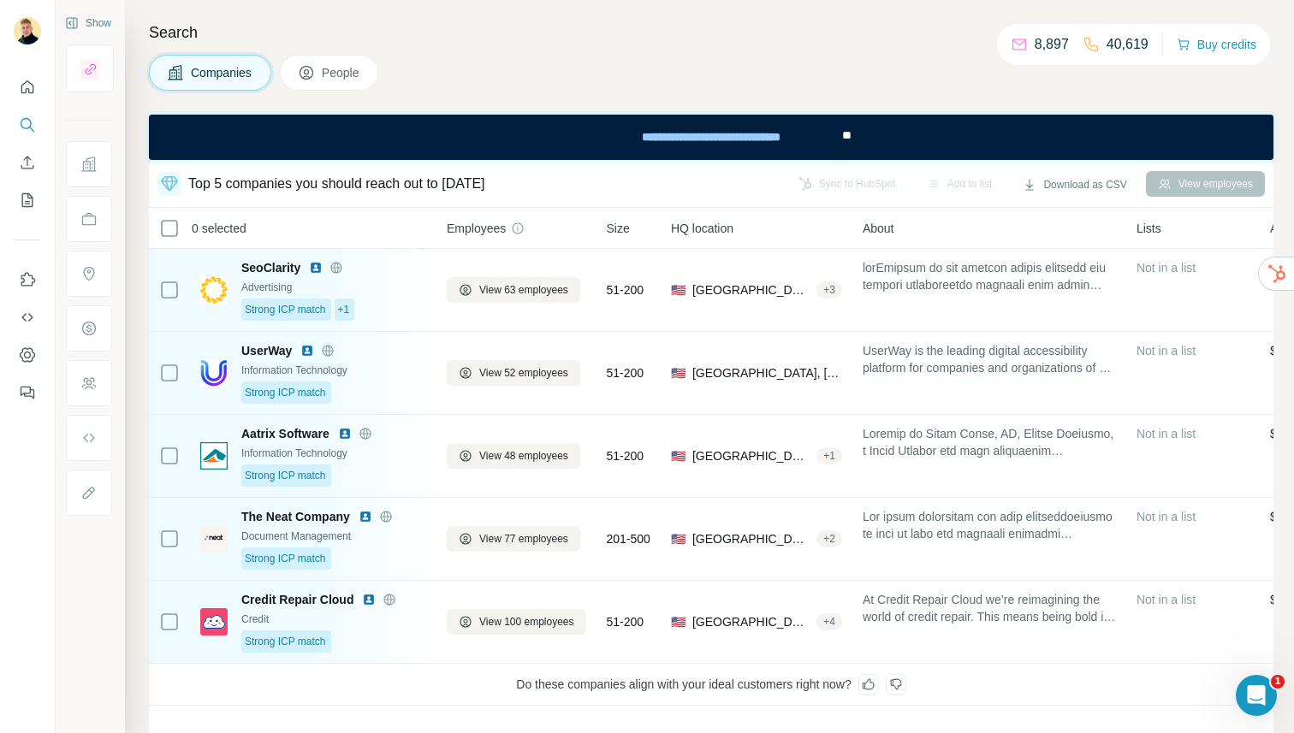
scroll to position [54, 0]
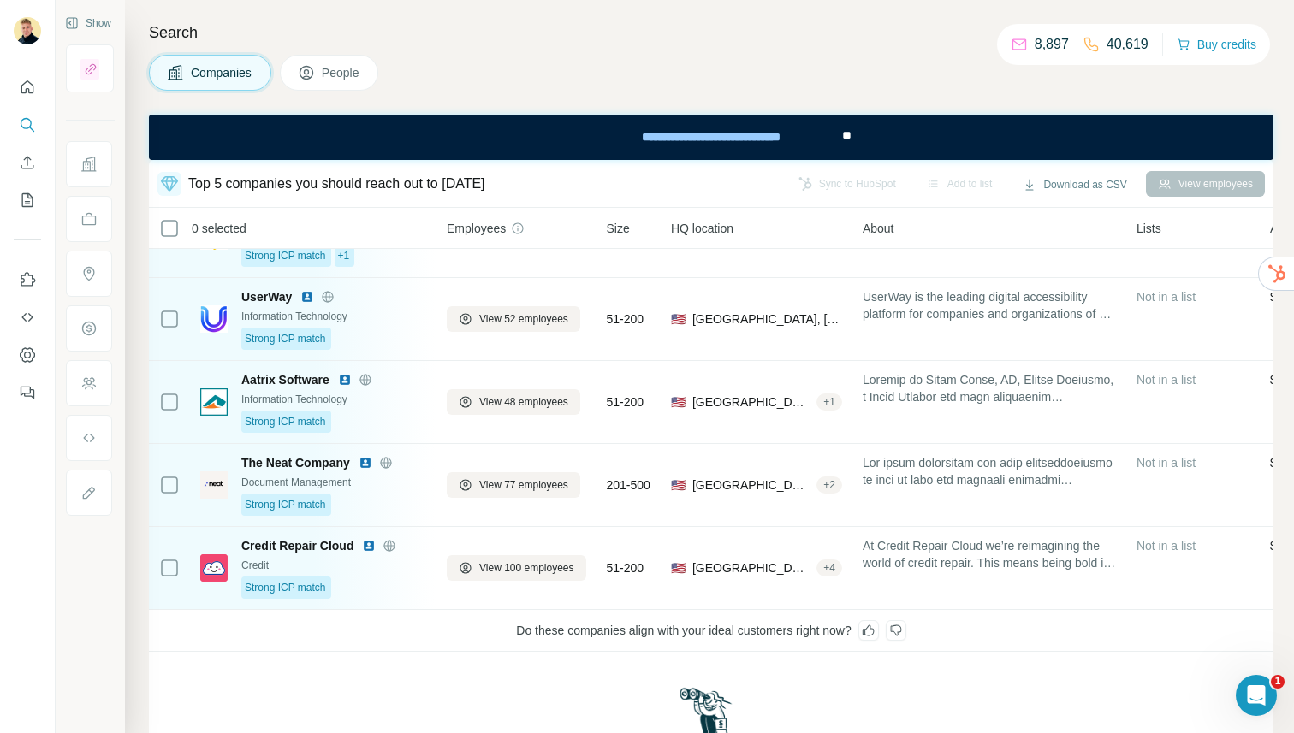
click at [512, 66] on div "Companies People" at bounding box center [711, 73] width 1124 height 36
click at [350, 69] on span "People" at bounding box center [341, 72] width 39 height 17
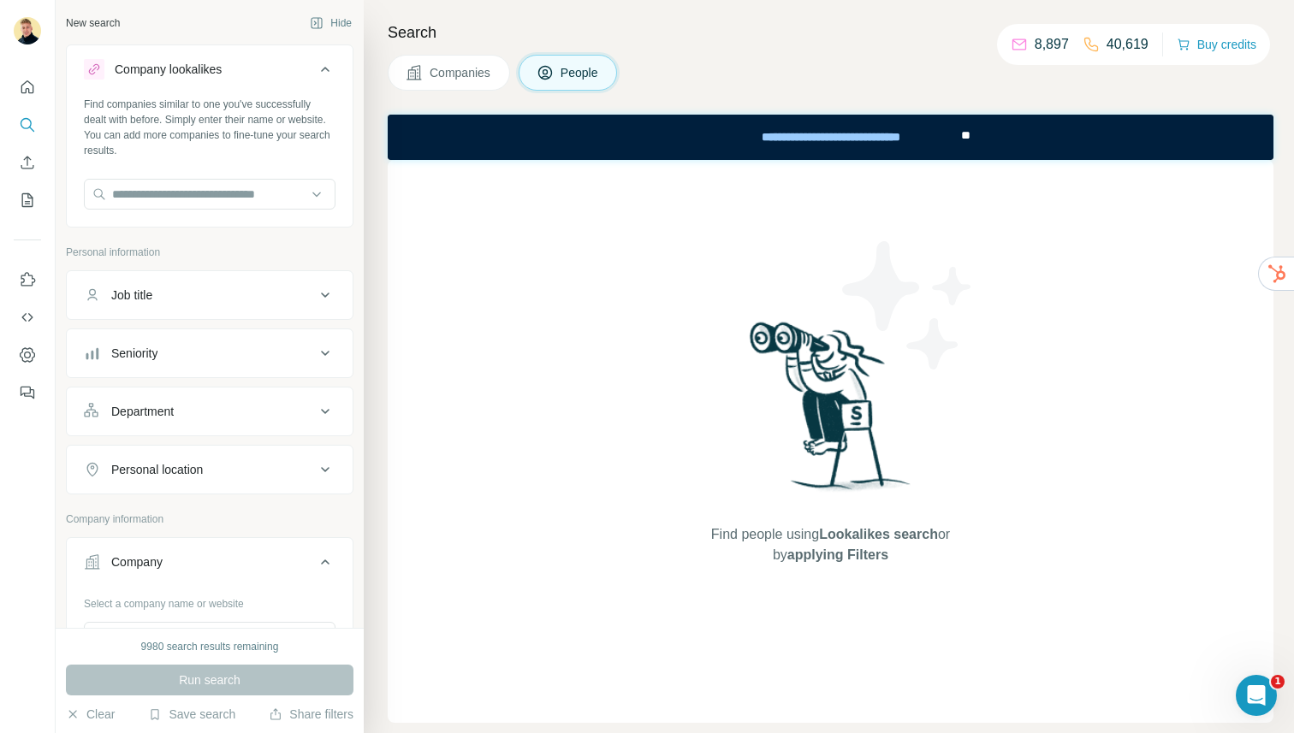
click at [139, 178] on div "Find companies similar to one you've successfully dealt with before. Simply ent…" at bounding box center [210, 160] width 286 height 127
click at [144, 197] on input "text" at bounding box center [210, 194] width 252 height 31
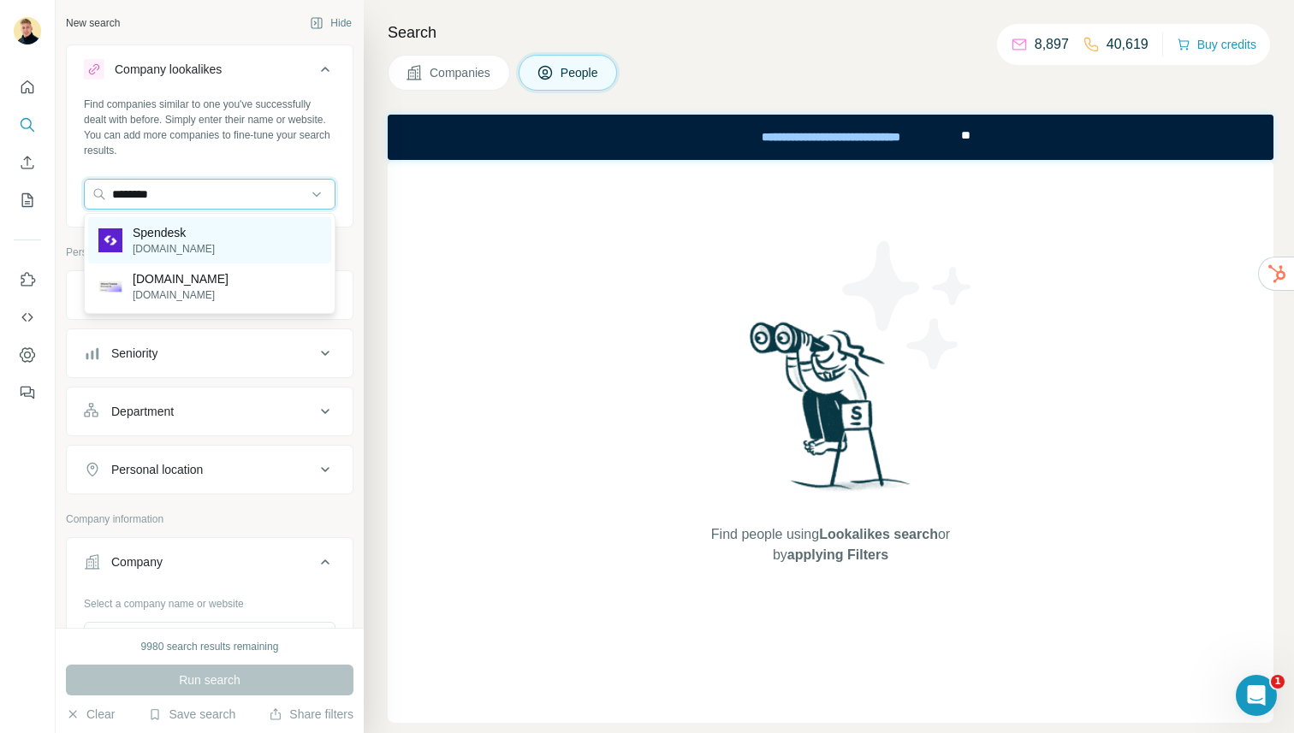
type input "********"
click at [210, 248] on div "Spendesk spendesk.com" at bounding box center [209, 240] width 243 height 46
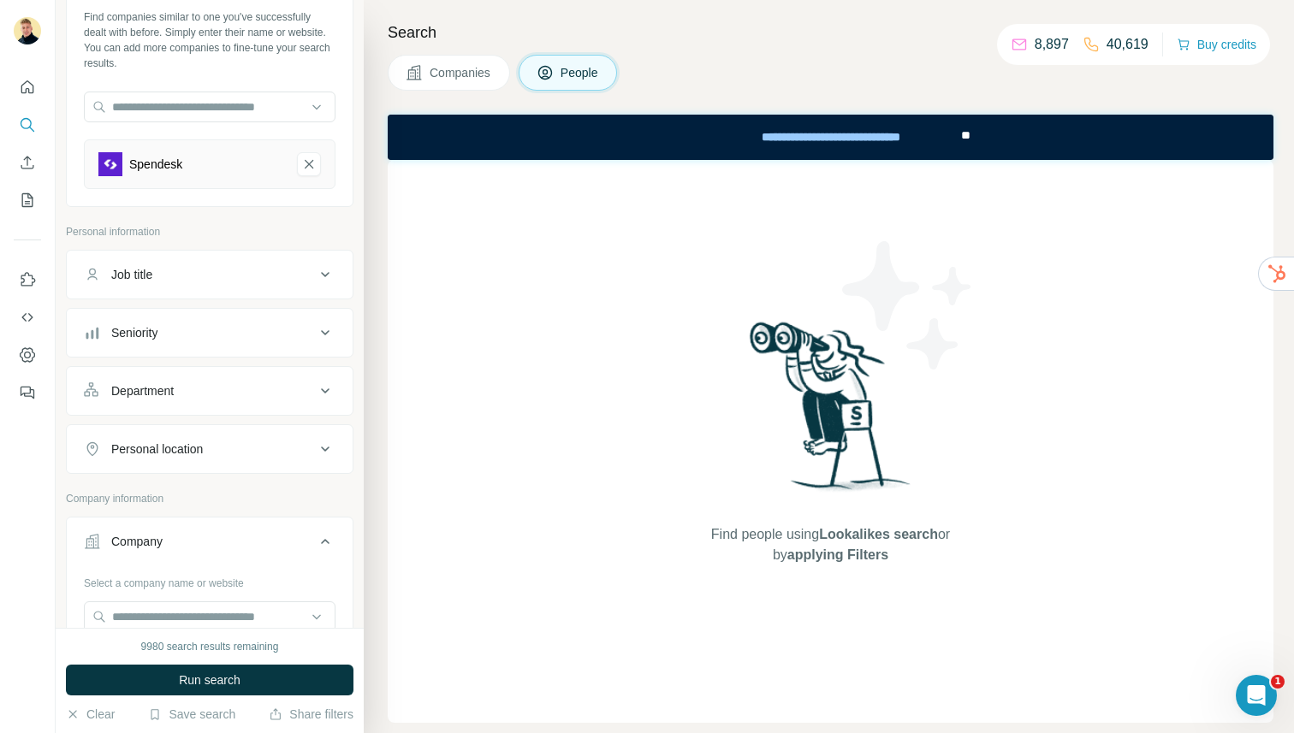
scroll to position [108, 0]
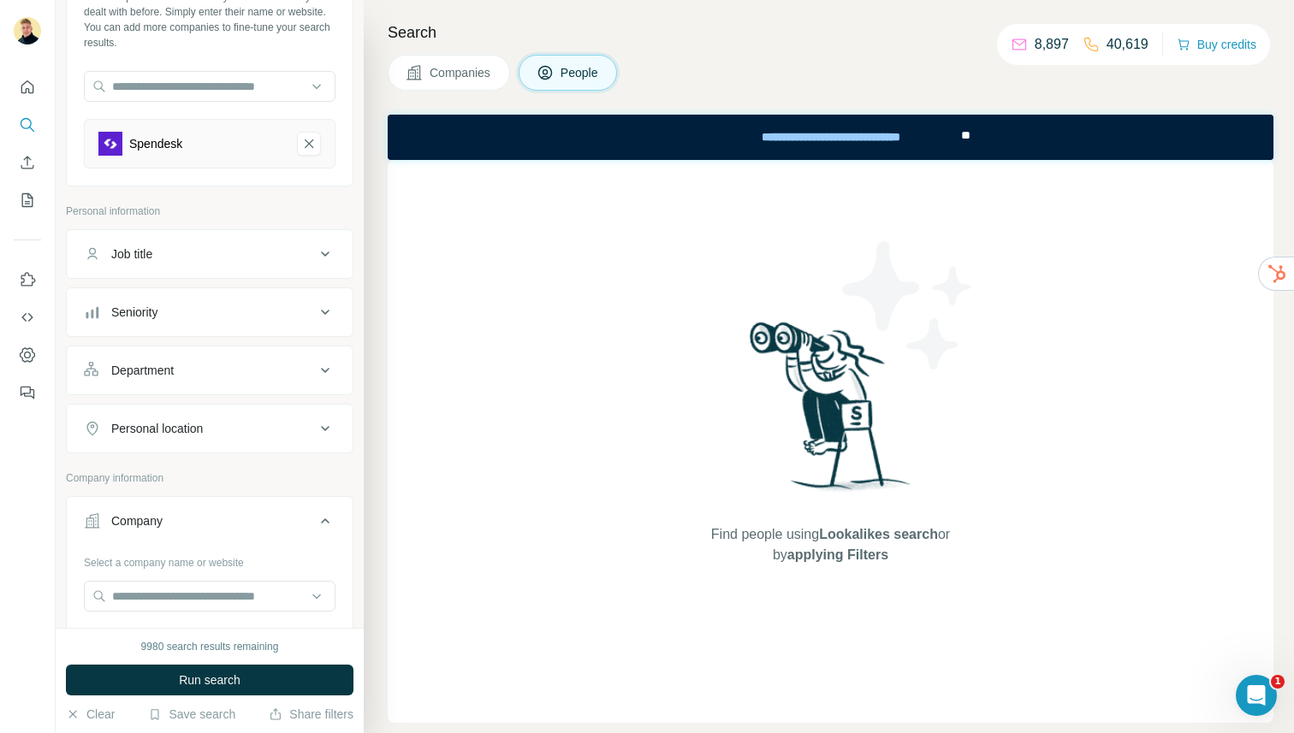
click at [216, 252] on div "Job title" at bounding box center [199, 254] width 231 height 17
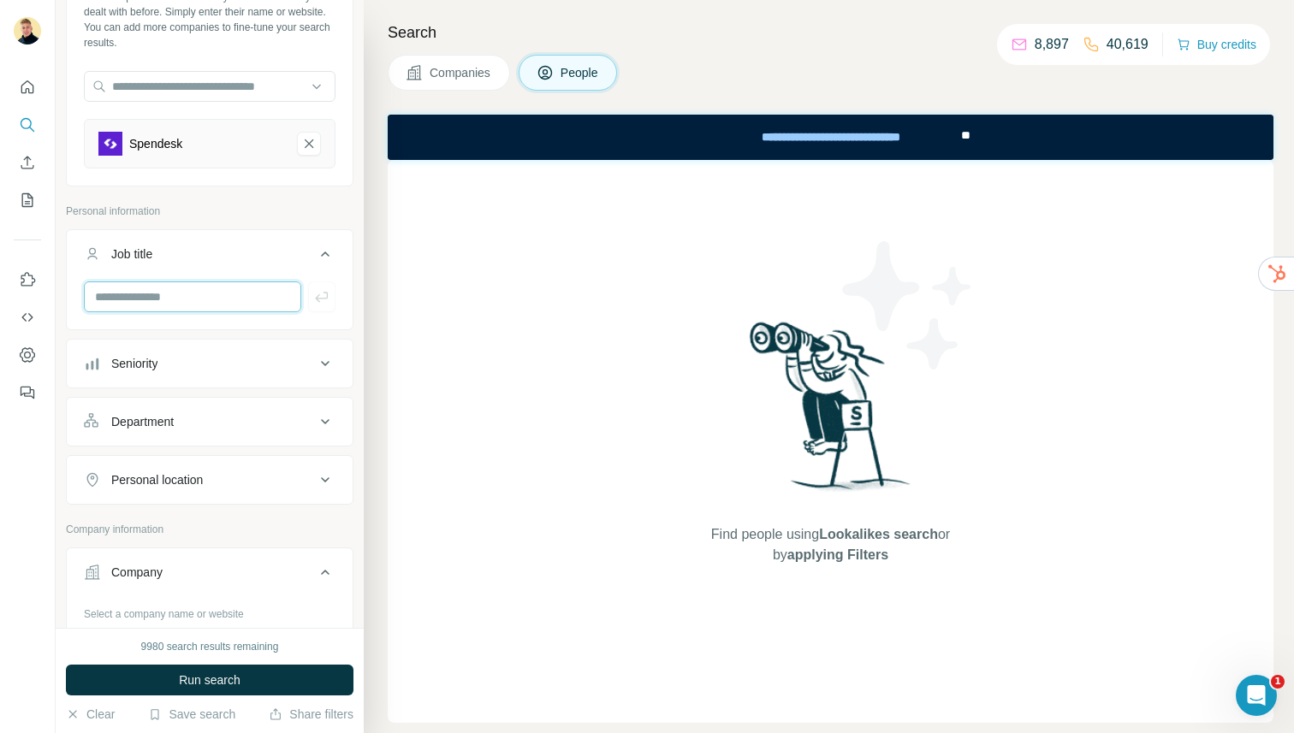
click at [176, 291] on input "text" at bounding box center [192, 297] width 217 height 31
type input "**********"
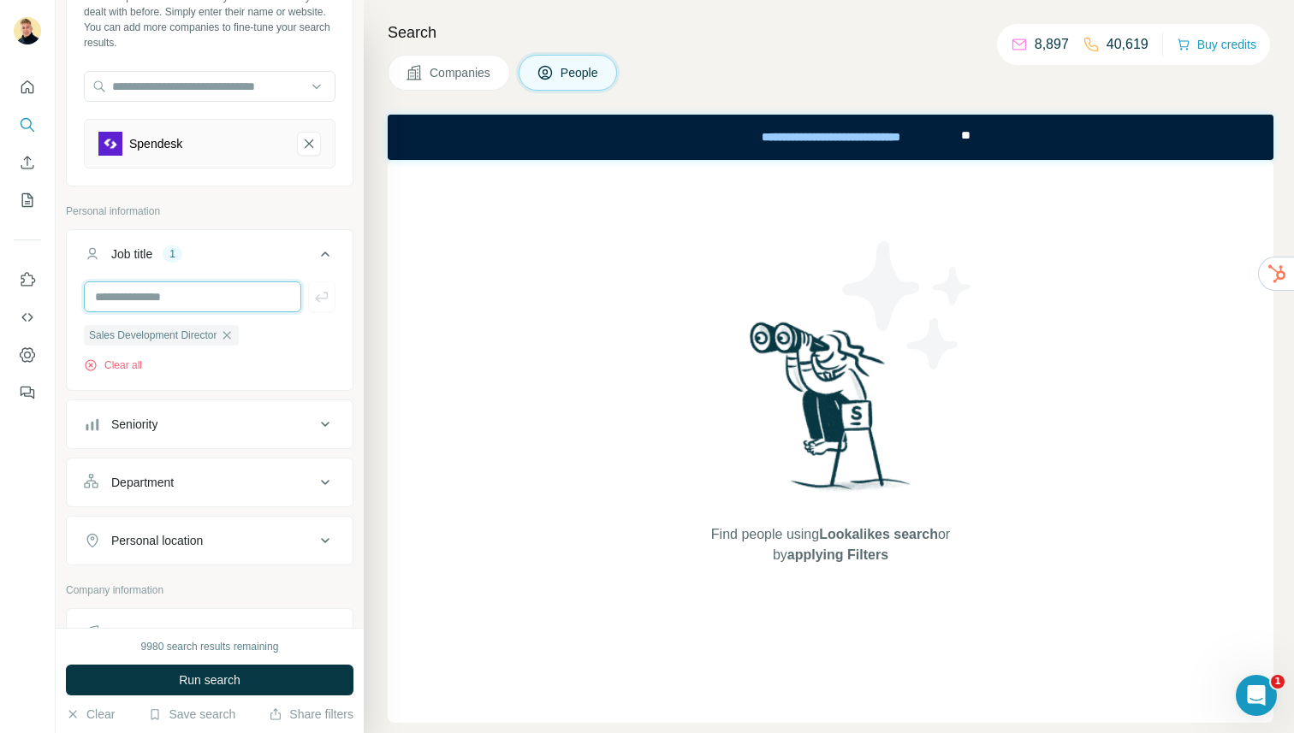
click at [222, 298] on input "text" at bounding box center [192, 297] width 217 height 31
type input "**********"
click at [324, 288] on icon "button" at bounding box center [321, 296] width 17 height 17
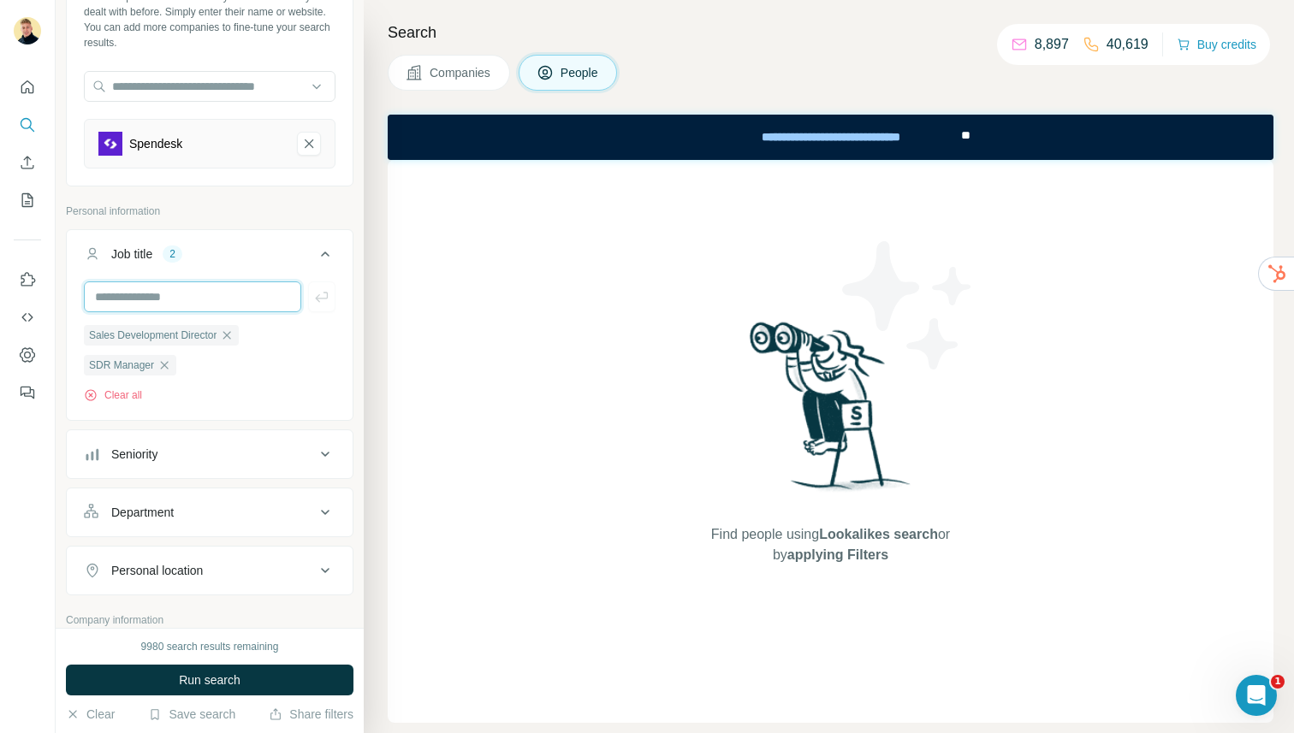
click at [171, 293] on input "text" at bounding box center [192, 297] width 217 height 31
type input "*"
type input "**********"
click at [327, 295] on icon "button" at bounding box center [321, 297] width 13 height 10
click at [141, 297] on input "text" at bounding box center [192, 297] width 217 height 31
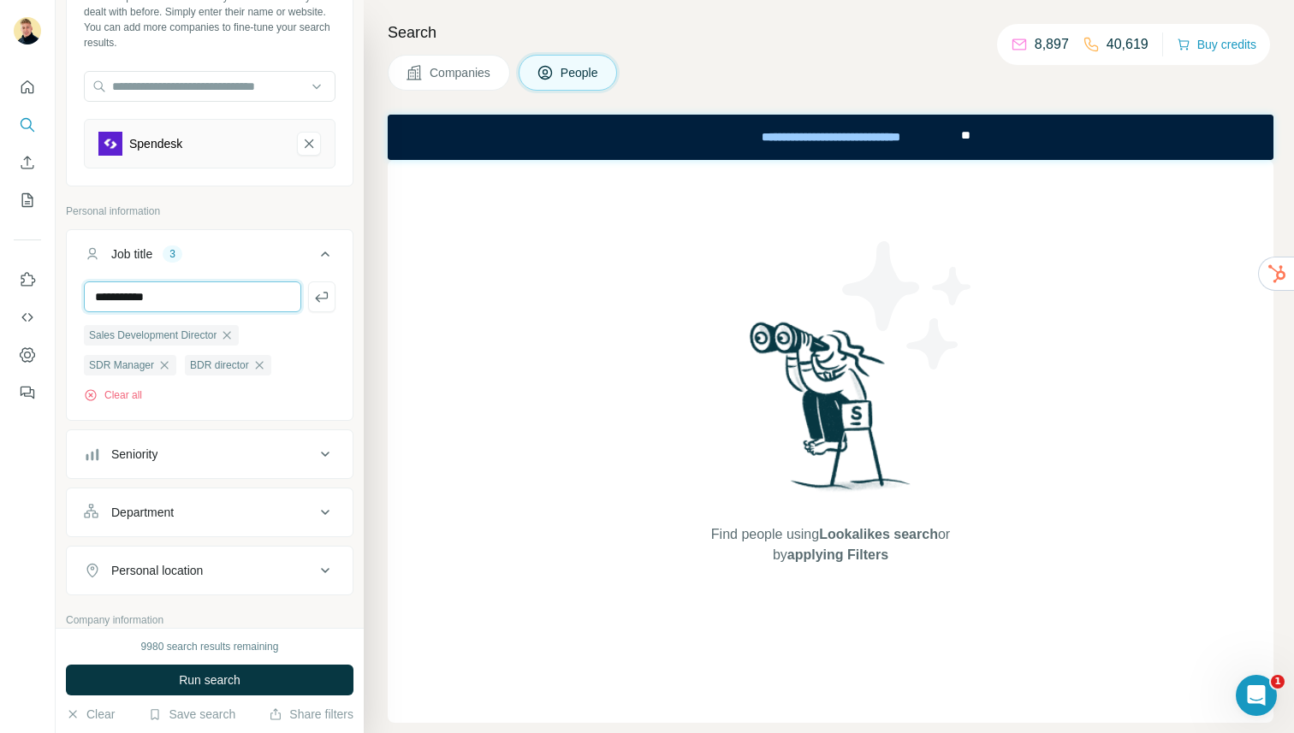
type input "**********"
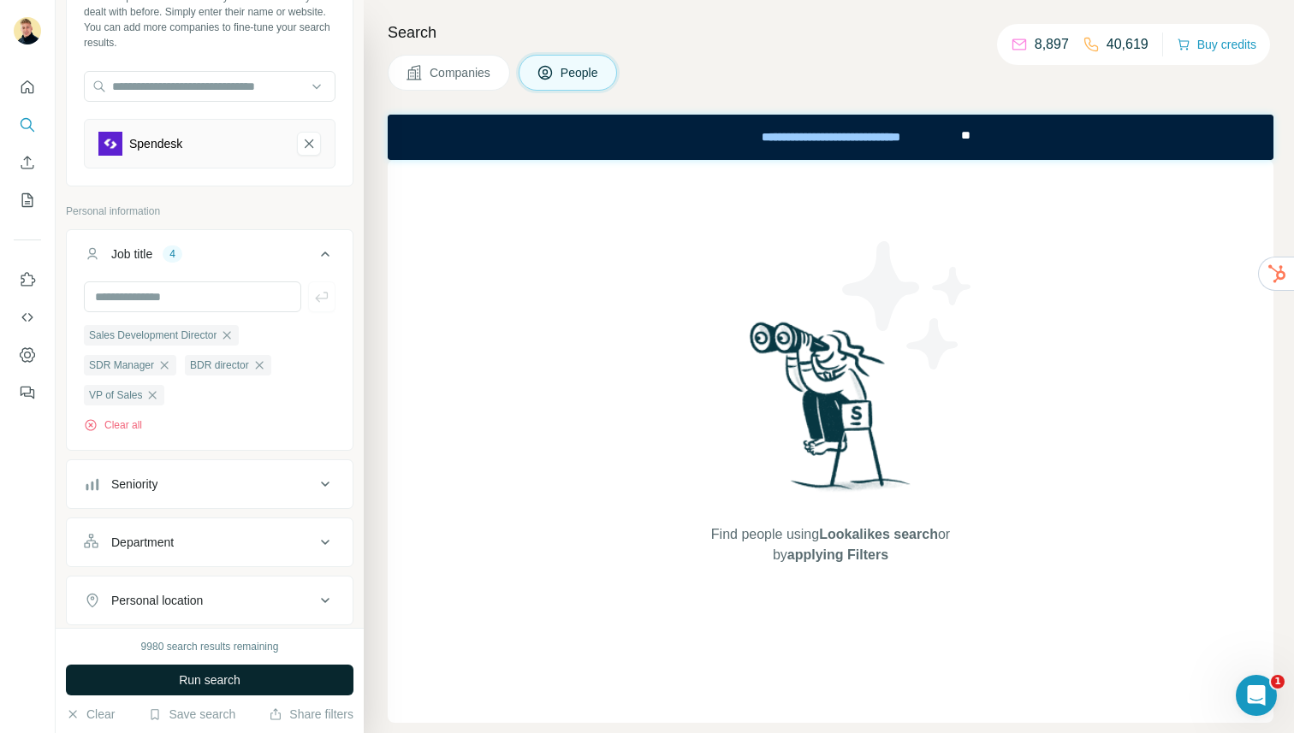
click at [222, 683] on span "Run search" at bounding box center [210, 680] width 62 height 17
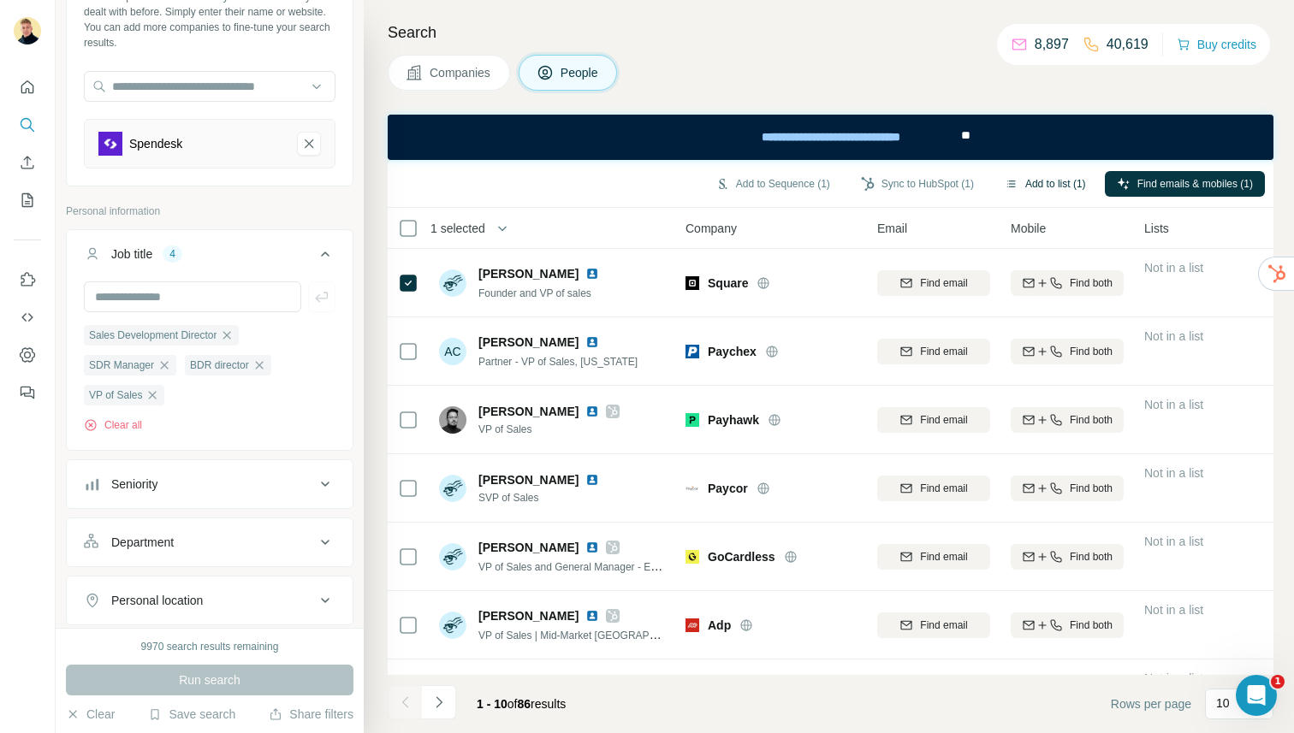
click at [1058, 179] on button "Add to list (1)" at bounding box center [1045, 184] width 105 height 26
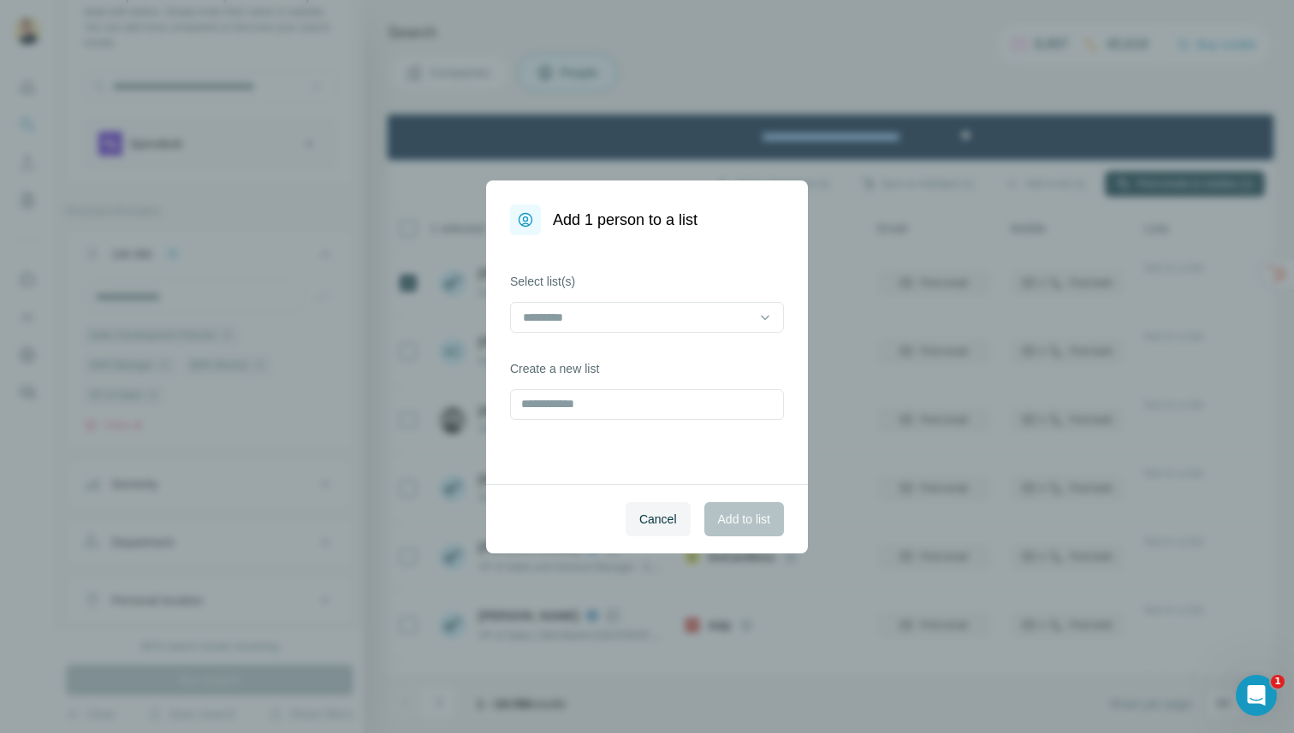
drag, startPoint x: 1043, startPoint y: 173, endPoint x: 1035, endPoint y: 190, distance: 19.1
click at [1035, 190] on div "Add 1 person to a list Select list(s) Create a new list Cancel Add to list" at bounding box center [647, 366] width 1294 height 733
click at [606, 404] on input "text" at bounding box center [647, 404] width 274 height 31
type input "*"
type input "**********"
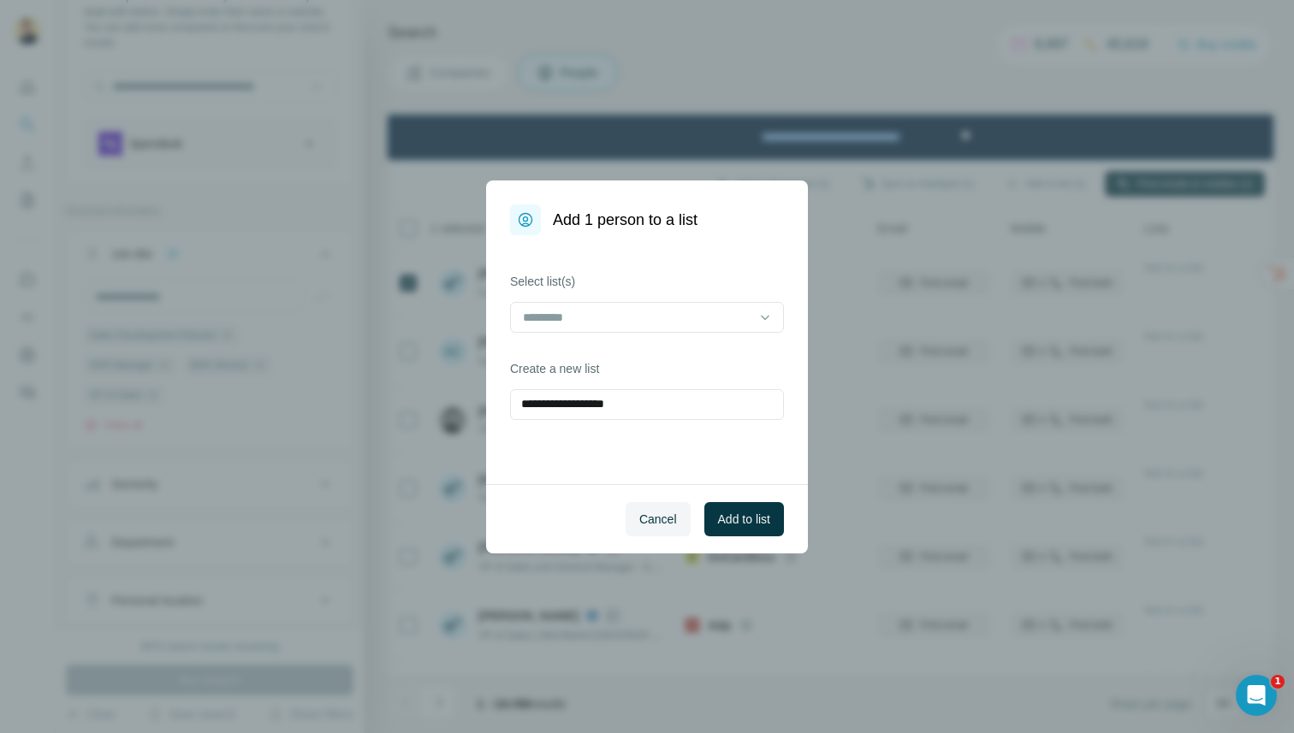
click at [783, 501] on div "Cancel Add to list" at bounding box center [647, 518] width 322 height 69
click at [732, 534] on button "Add to list" at bounding box center [744, 519] width 80 height 34
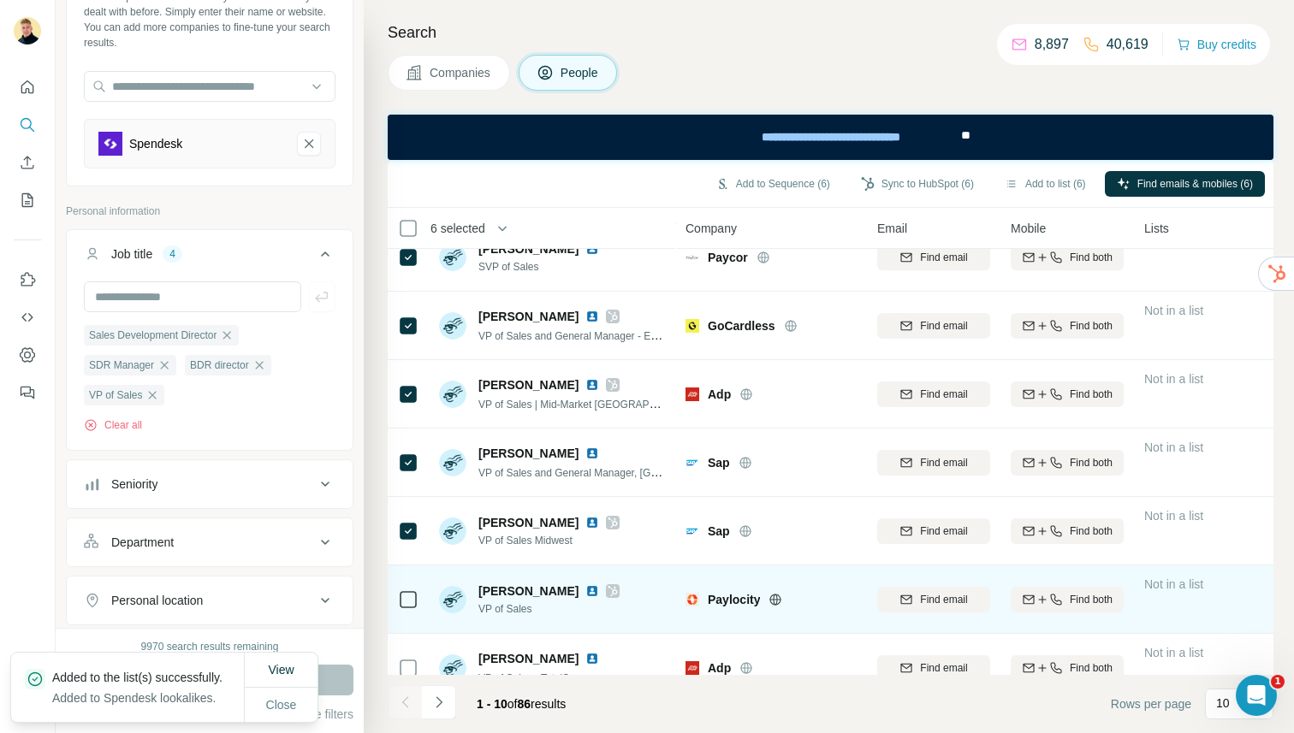
scroll to position [258, 0]
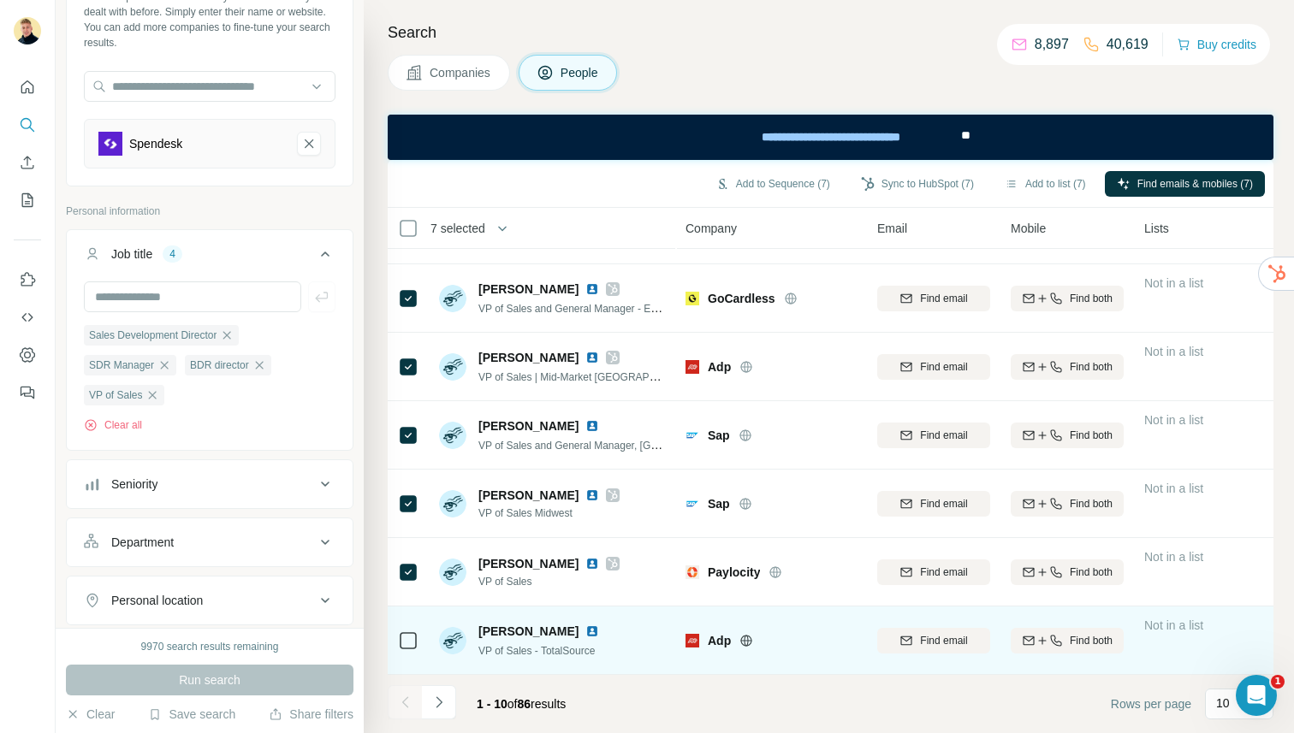
click at [406, 649] on icon at bounding box center [408, 641] width 21 height 21
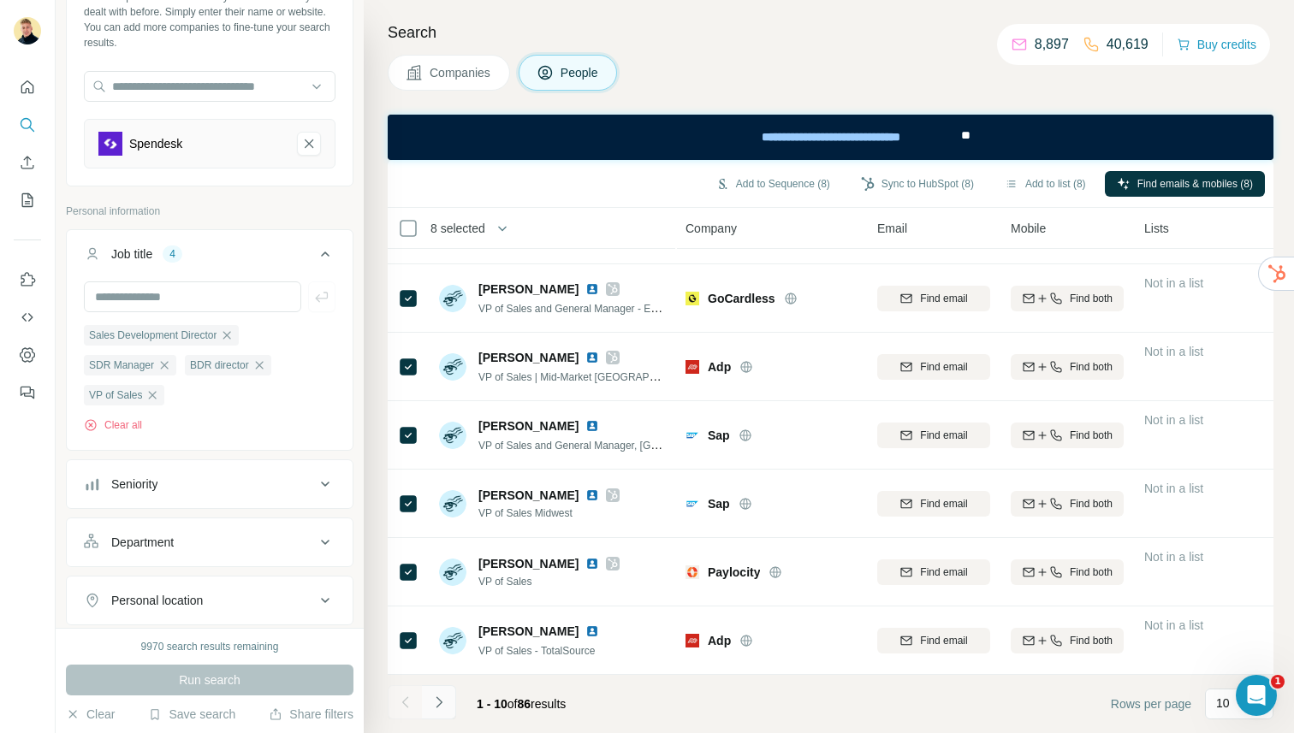
click at [450, 704] on button "Navigate to next page" at bounding box center [439, 702] width 34 height 34
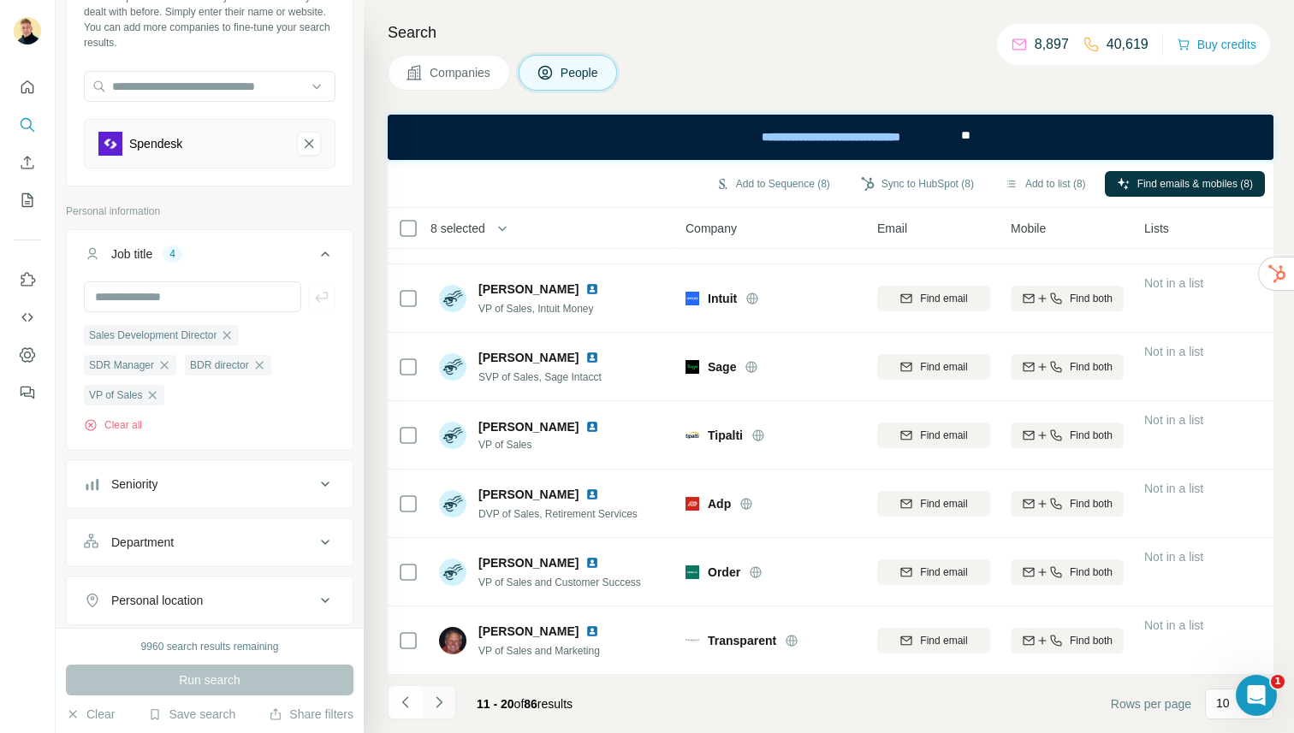
click at [423, 703] on button "Navigate to next page" at bounding box center [439, 702] width 34 height 34
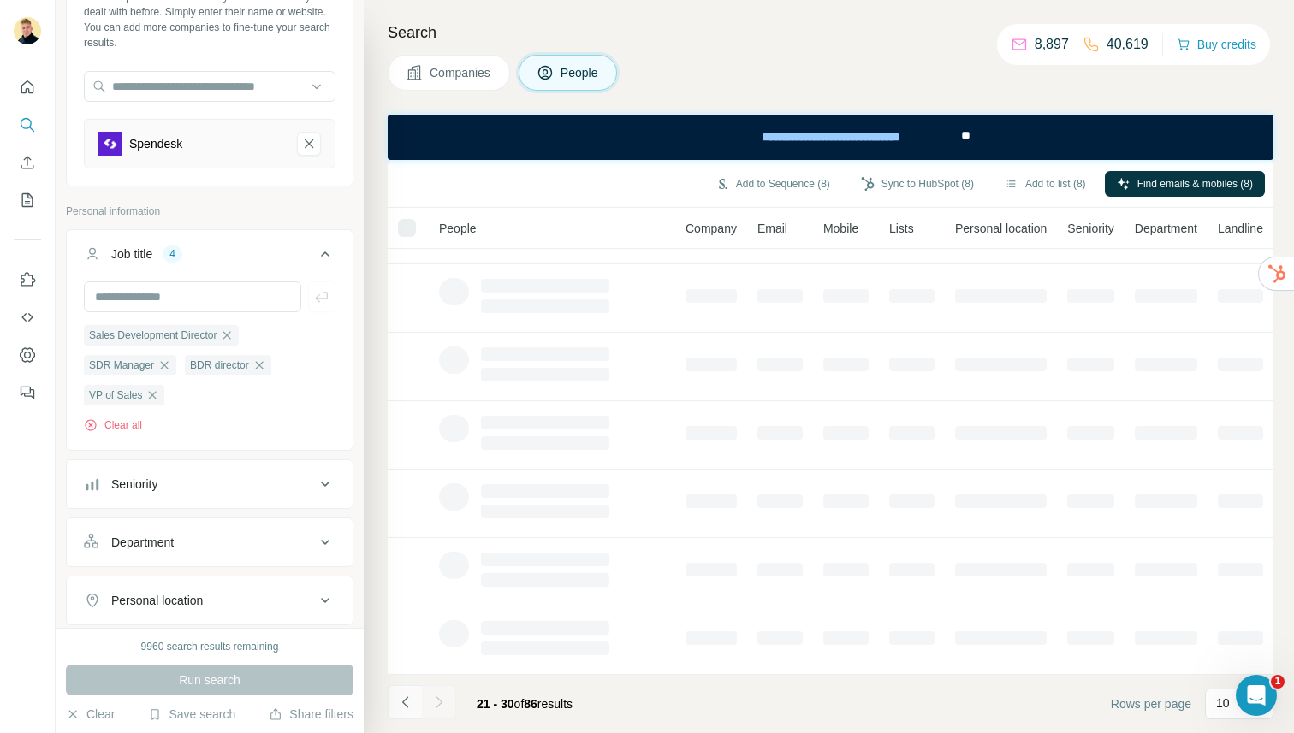
click at [401, 698] on icon "Navigate to previous page" at bounding box center [405, 702] width 17 height 17
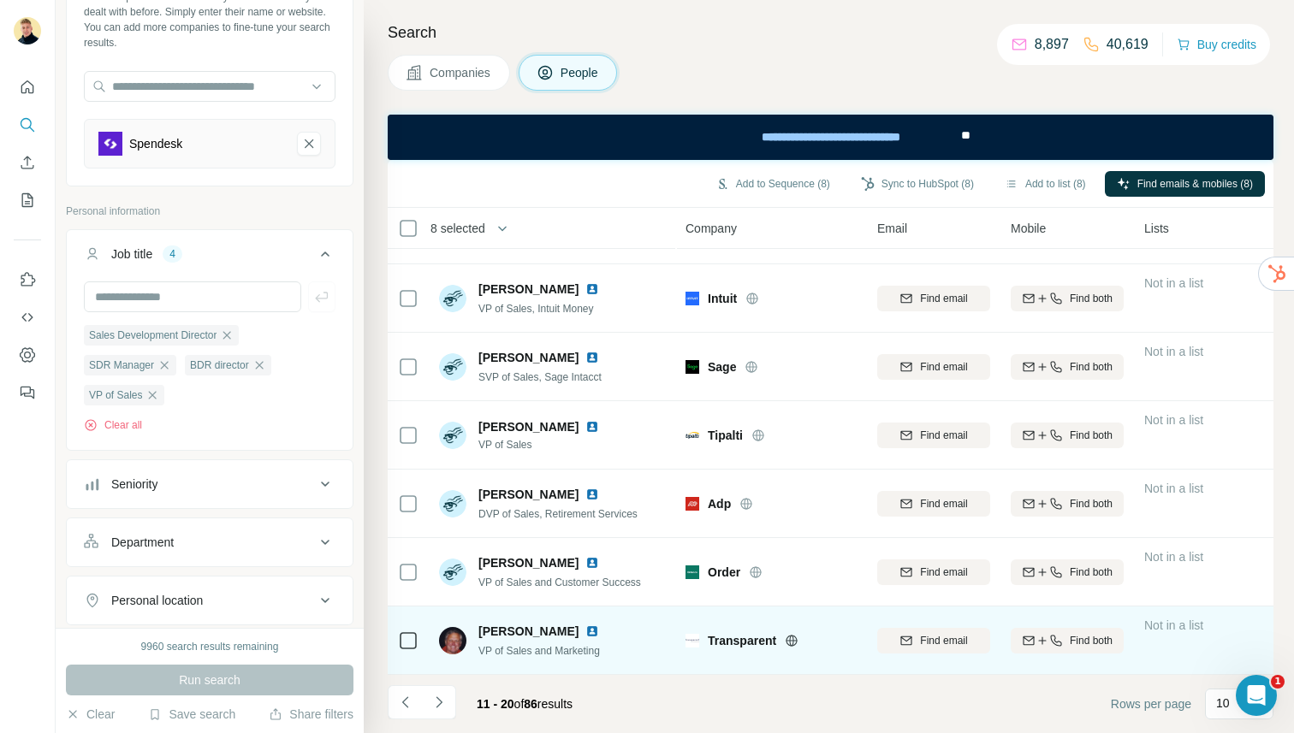
click at [585, 633] on img at bounding box center [592, 632] width 14 height 14
click at [401, 649] on icon at bounding box center [408, 641] width 21 height 21
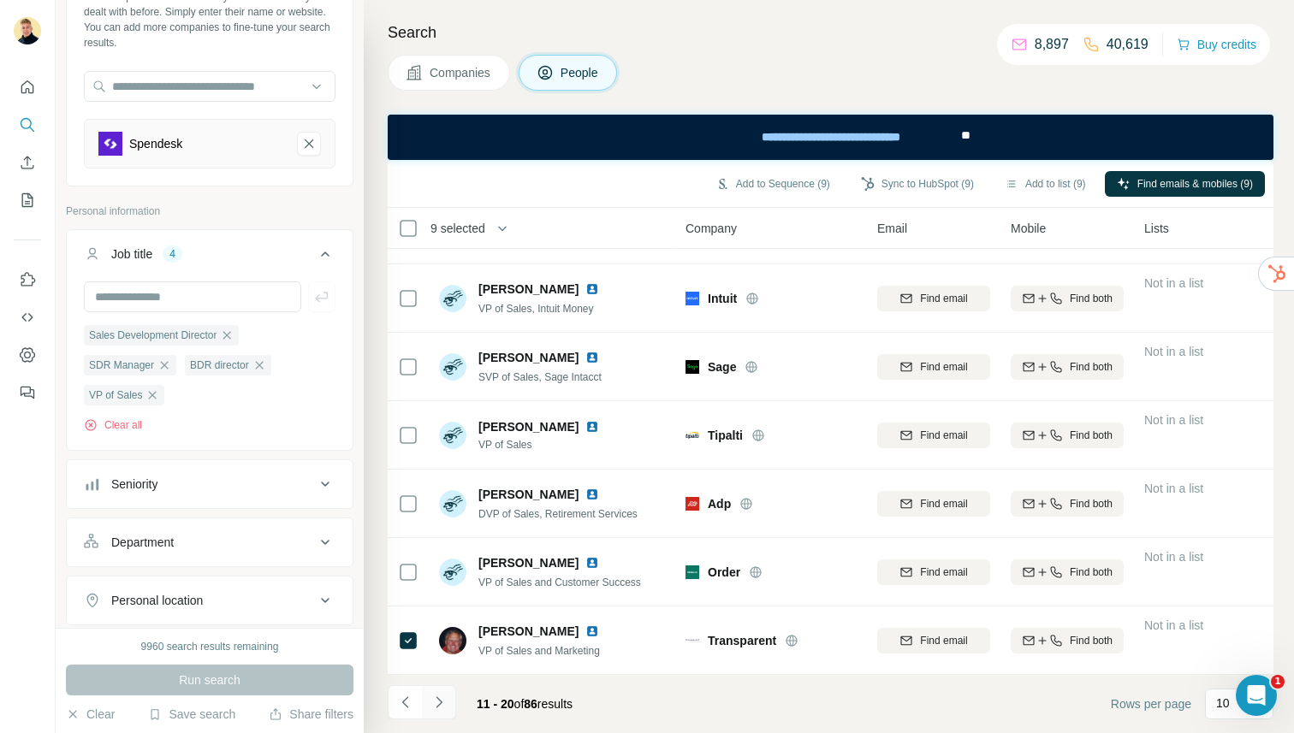
click at [436, 697] on icon "Navigate to next page" at bounding box center [439, 702] width 6 height 11
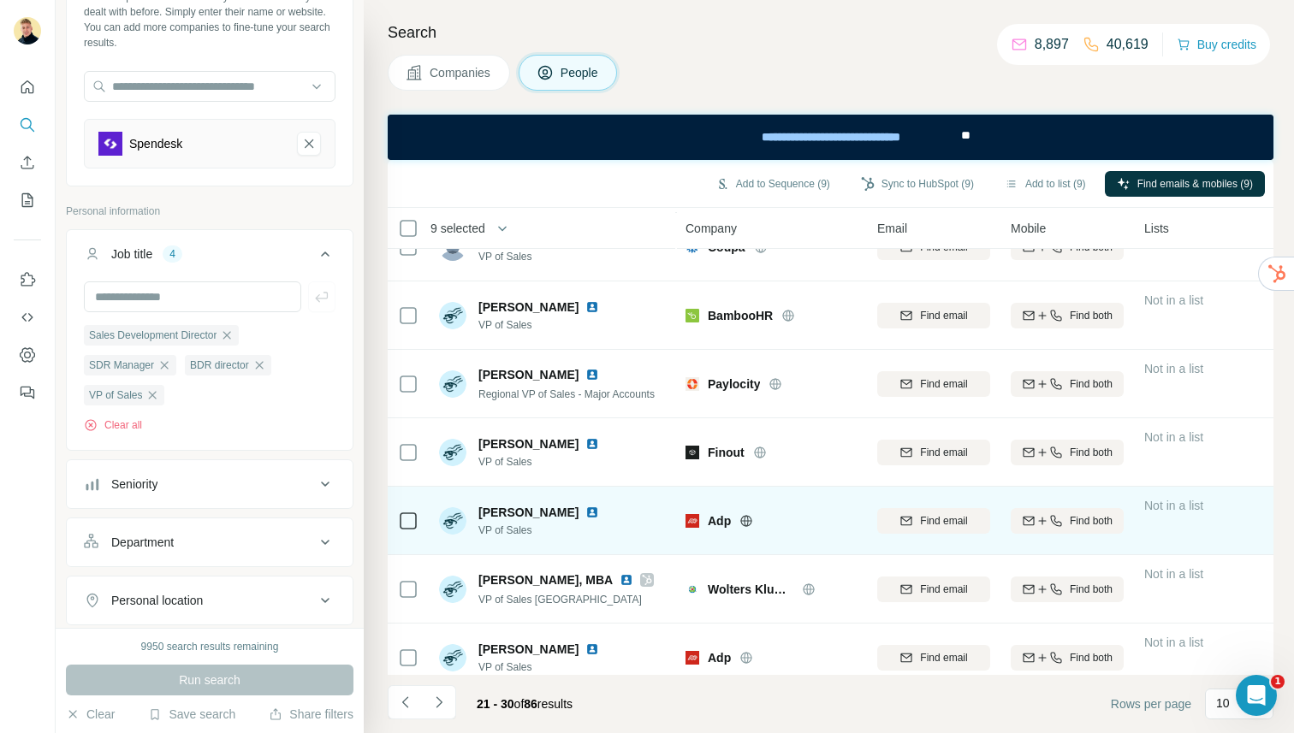
scroll to position [0, 0]
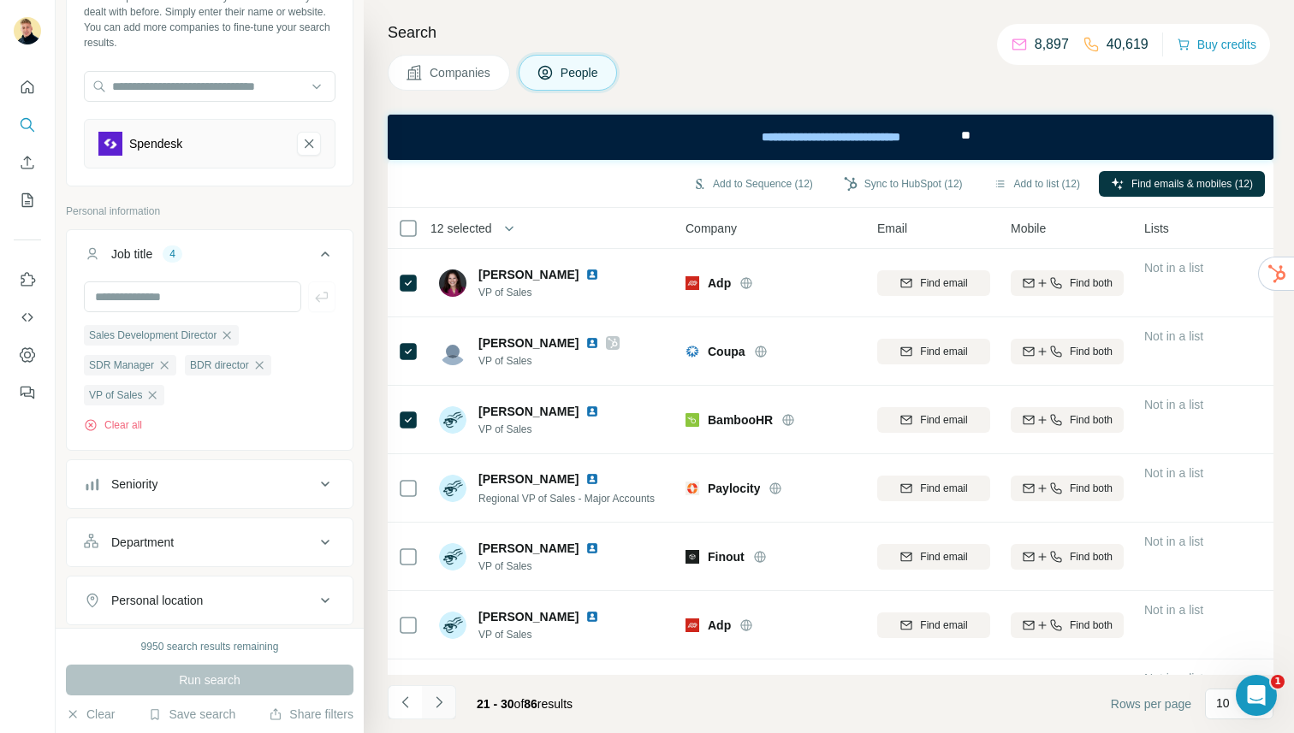
click at [450, 697] on button "Navigate to next page" at bounding box center [439, 702] width 34 height 34
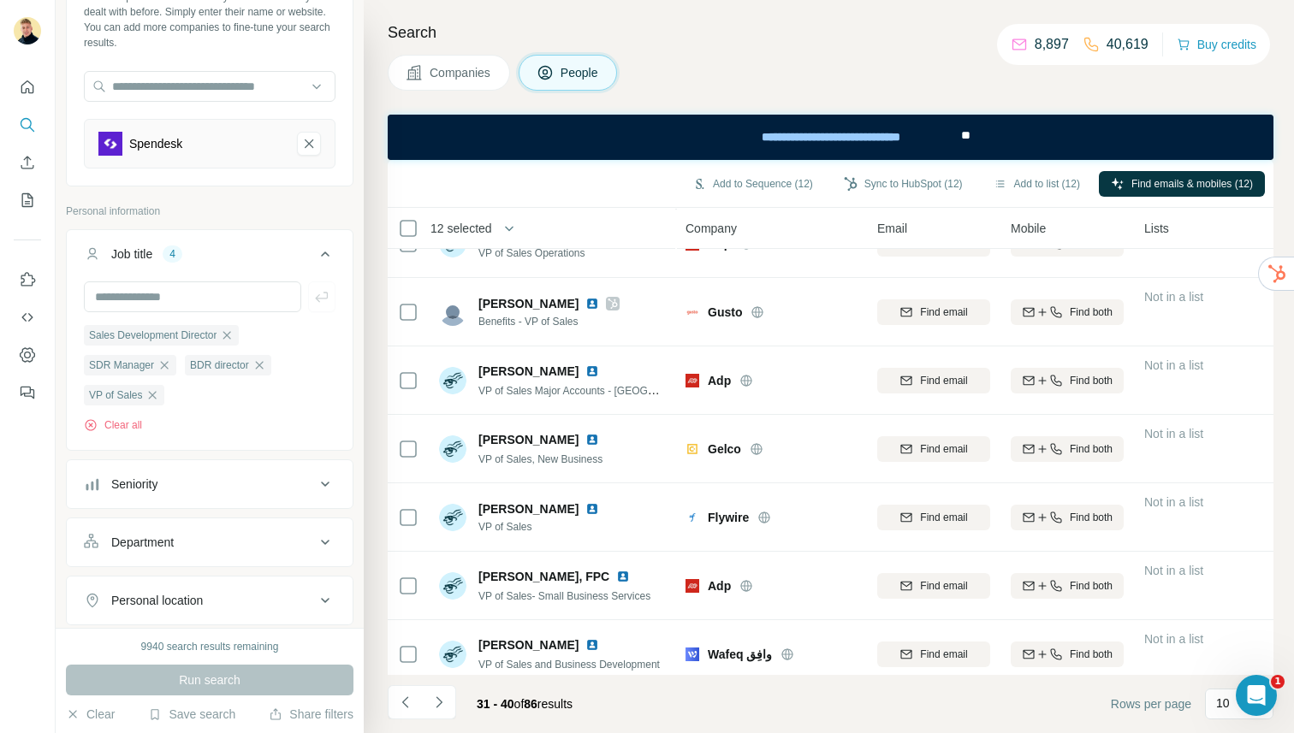
scroll to position [258, 0]
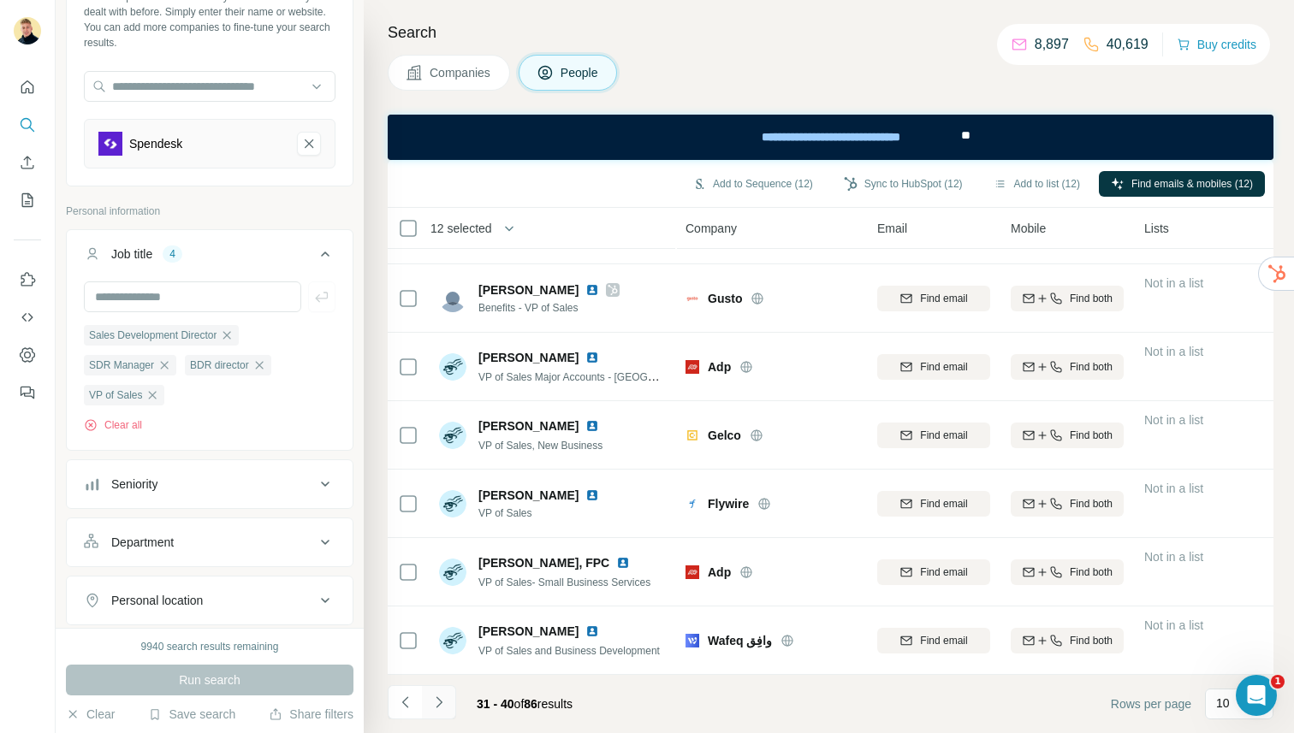
click at [441, 697] on icon "Navigate to next page" at bounding box center [438, 702] width 17 height 17
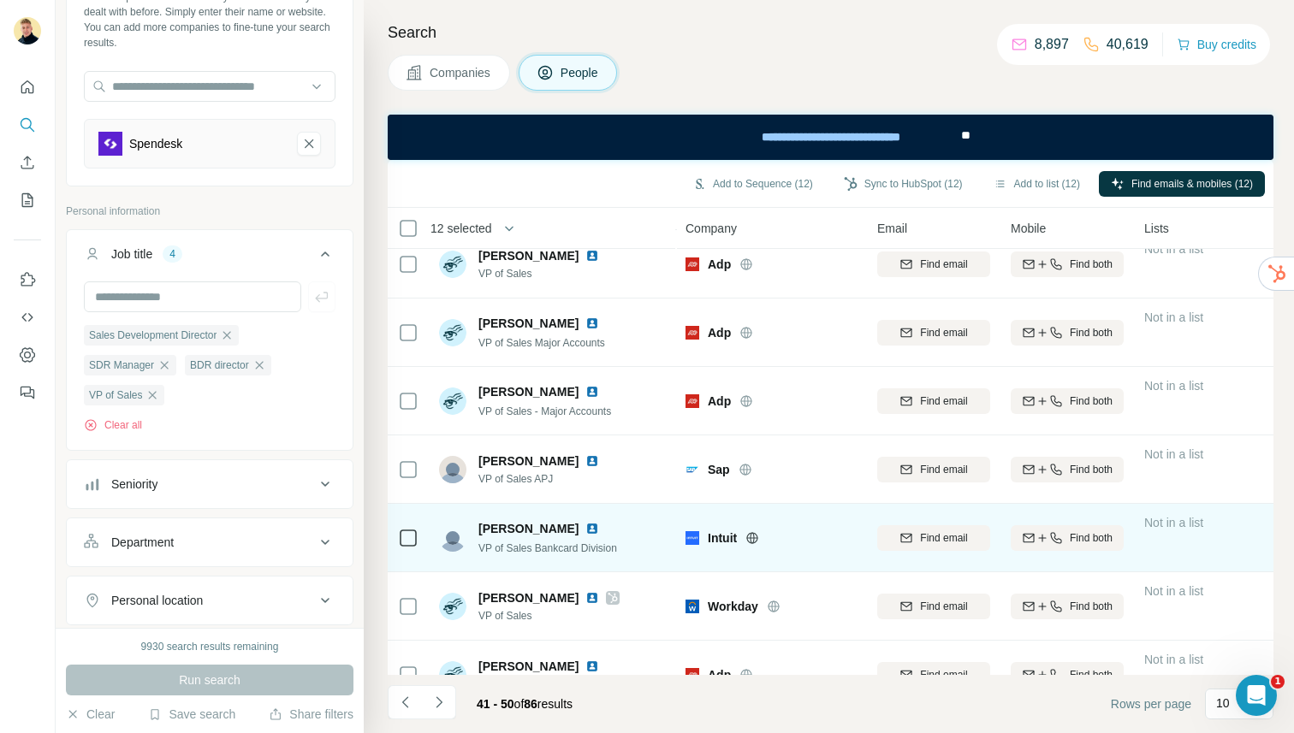
scroll to position [148, 0]
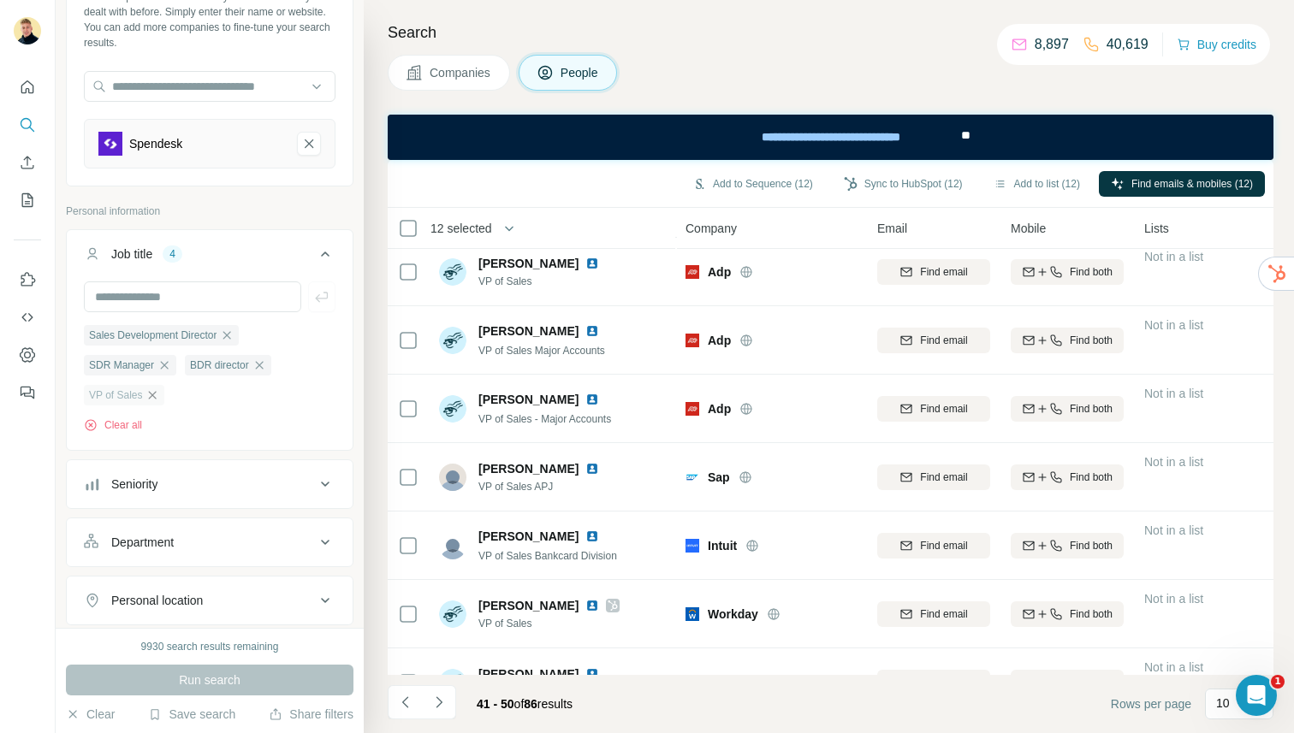
click at [149, 395] on icon "button" at bounding box center [152, 395] width 14 height 14
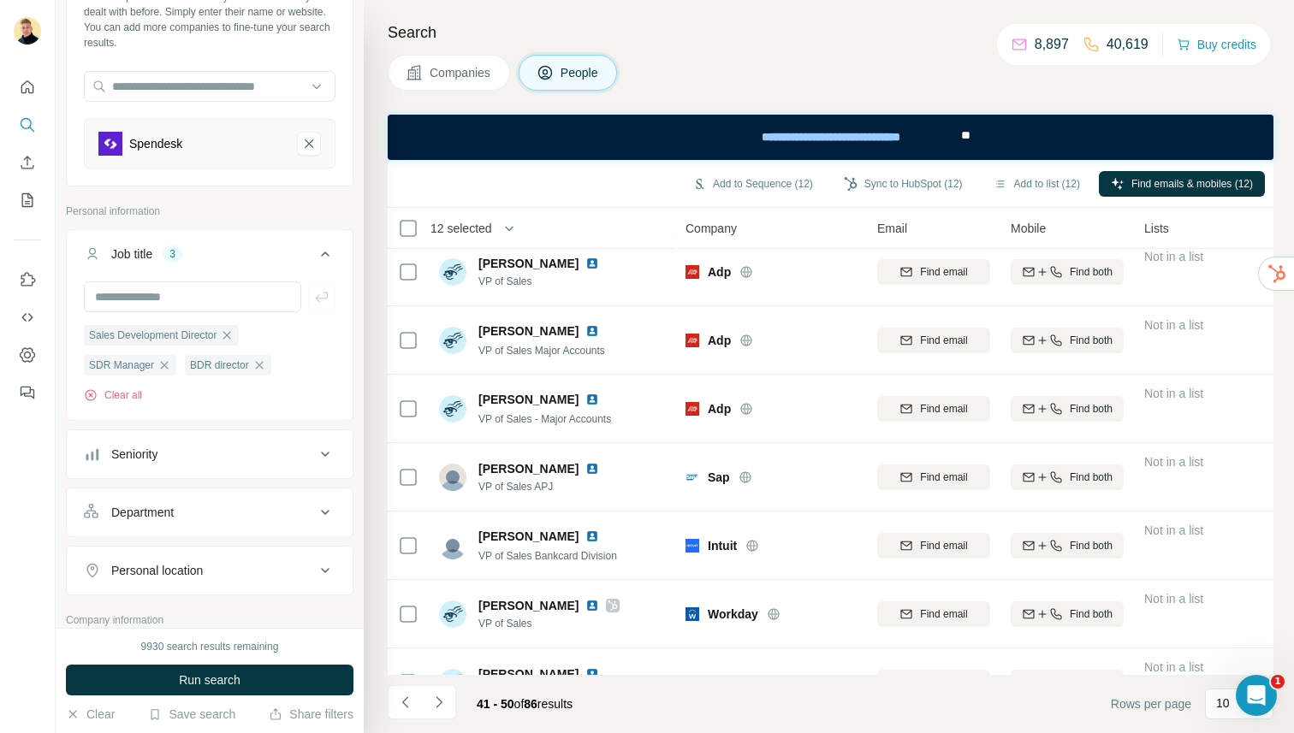
click at [330, 663] on div "9930 search results remaining Run search Clear Save search Share filters" at bounding box center [210, 680] width 308 height 105
click at [330, 665] on button "Run search" at bounding box center [210, 680] width 288 height 31
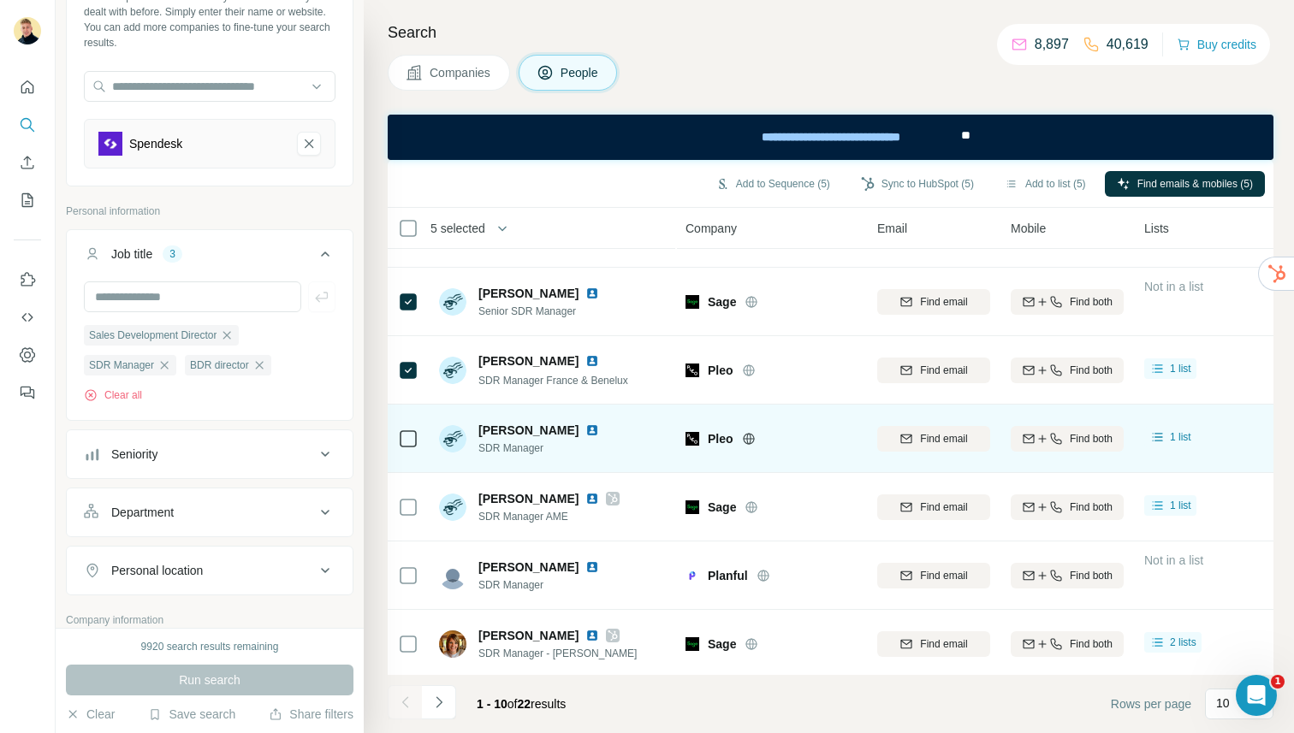
scroll to position [258, 0]
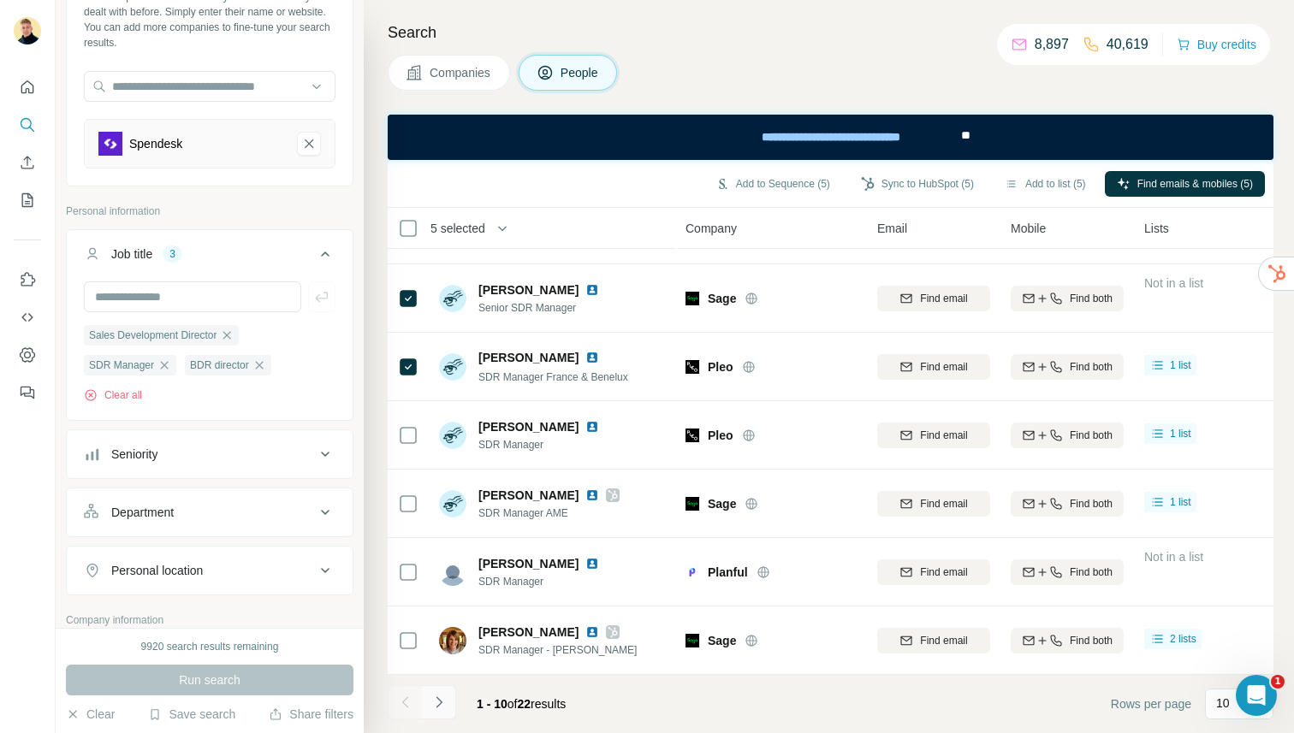
click at [438, 688] on button "Navigate to next page" at bounding box center [439, 702] width 34 height 34
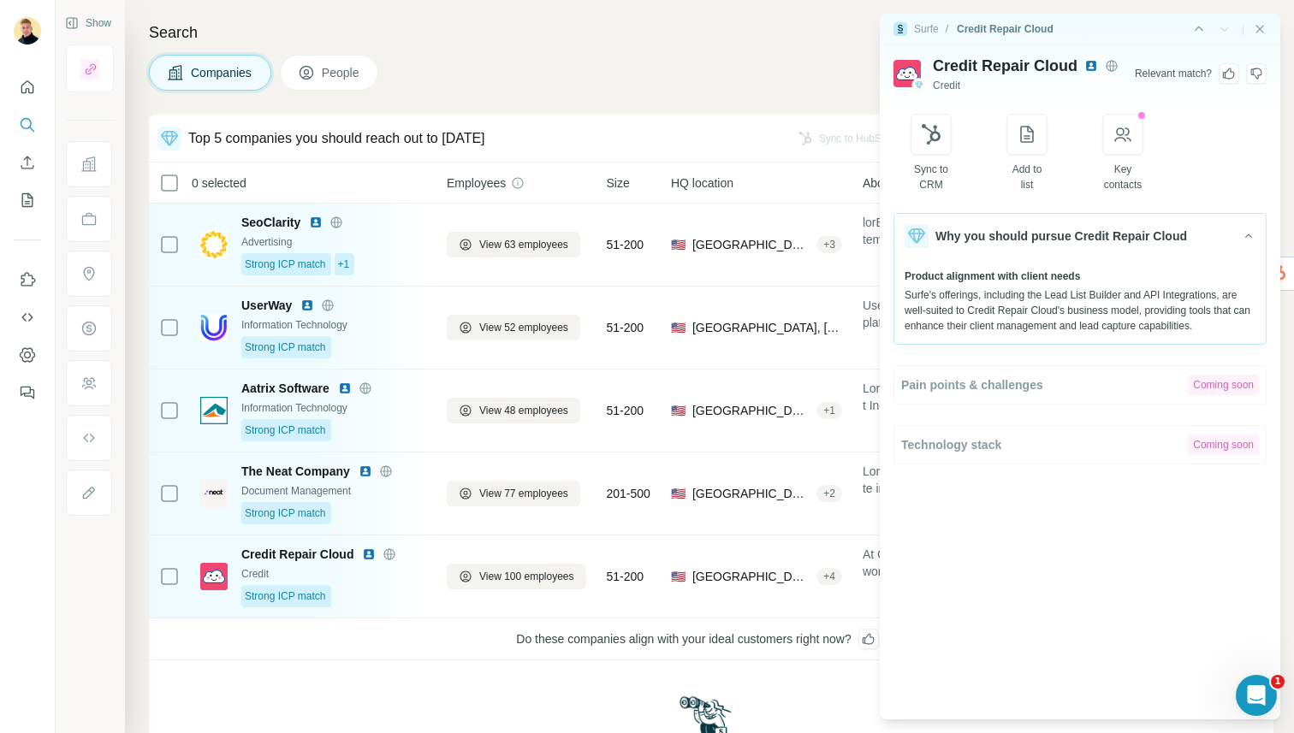
scroll to position [35, 0]
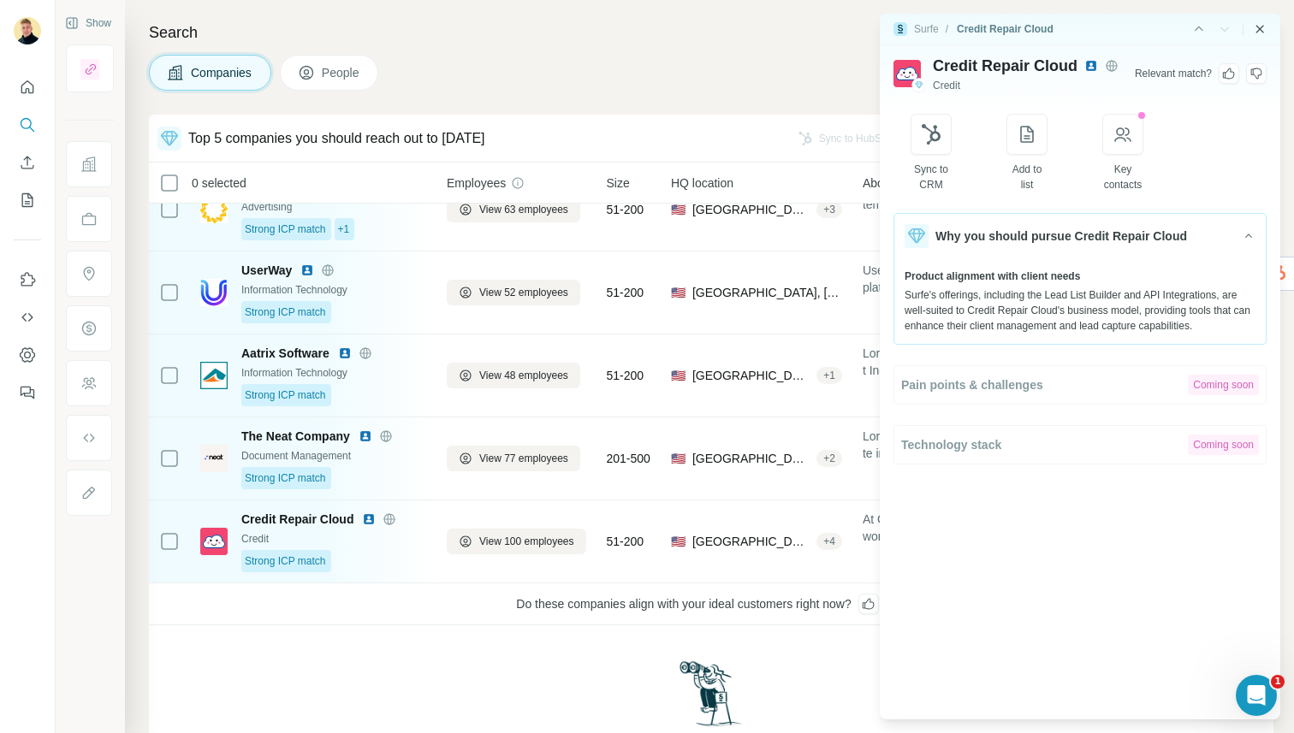
click at [1262, 25] on icon "Close side panel" at bounding box center [1260, 29] width 14 height 14
